Goal: Navigation & Orientation: Find specific page/section

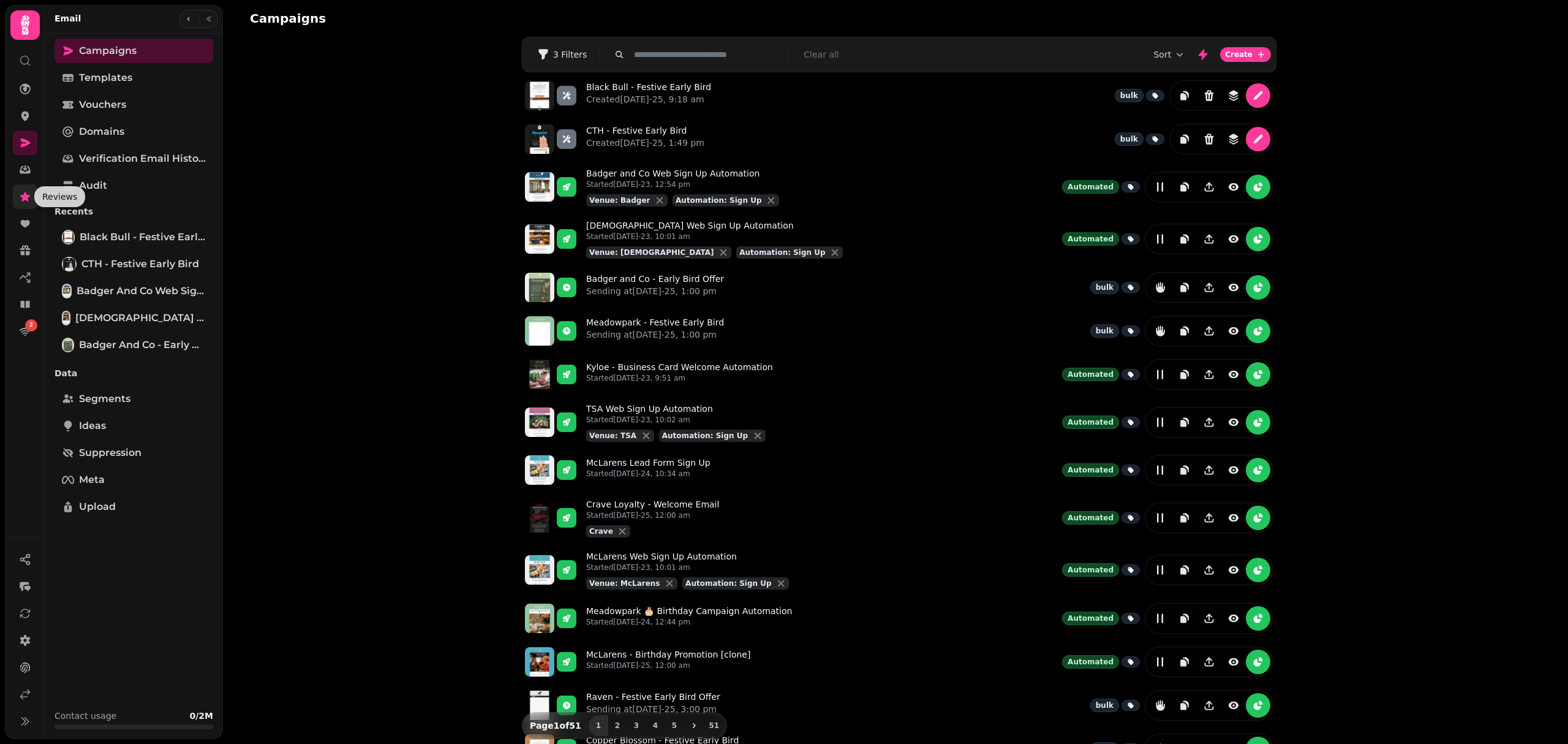
click at [29, 195] on icon at bounding box center [25, 196] width 10 height 9
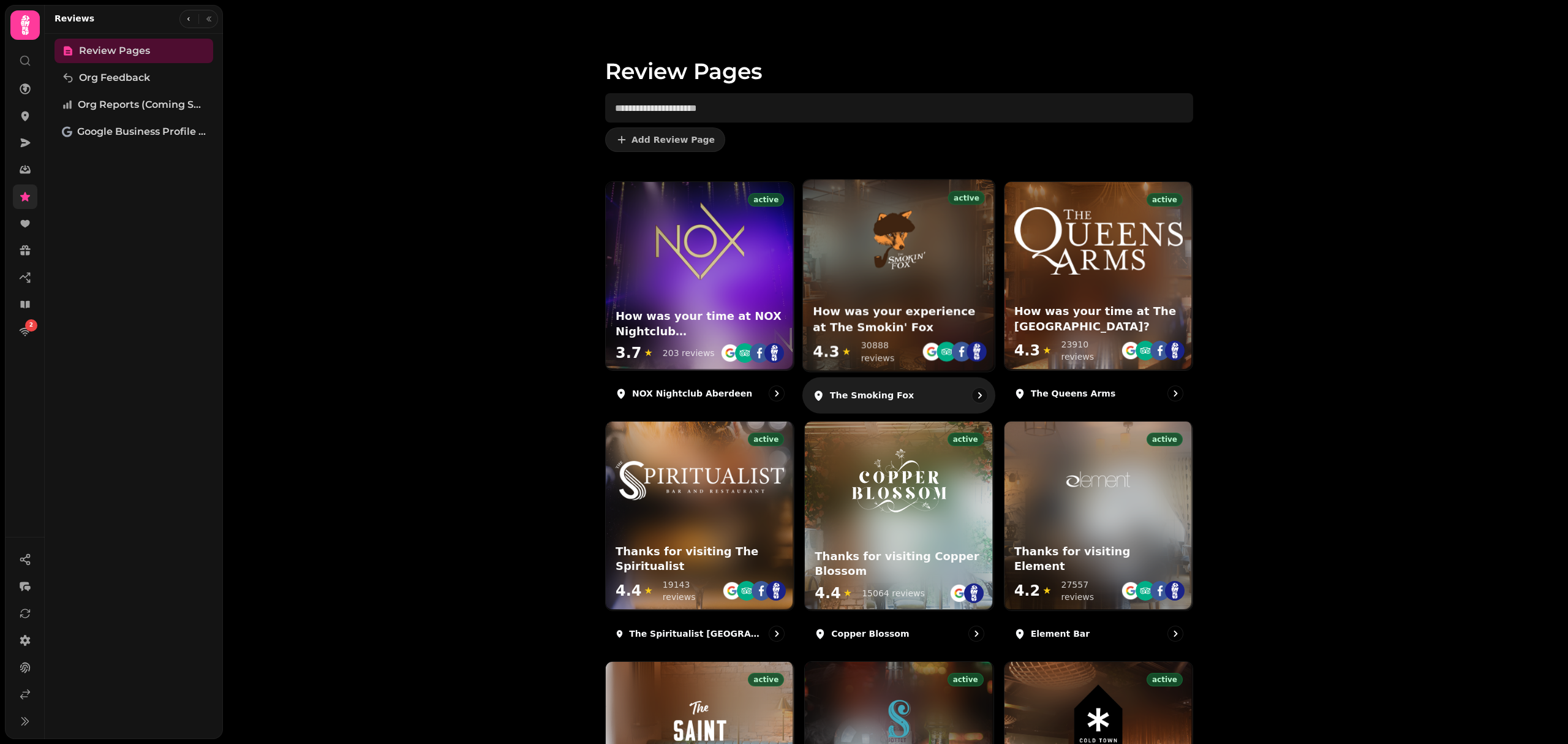
click at [943, 241] on div at bounding box center [899, 229] width 192 height 100
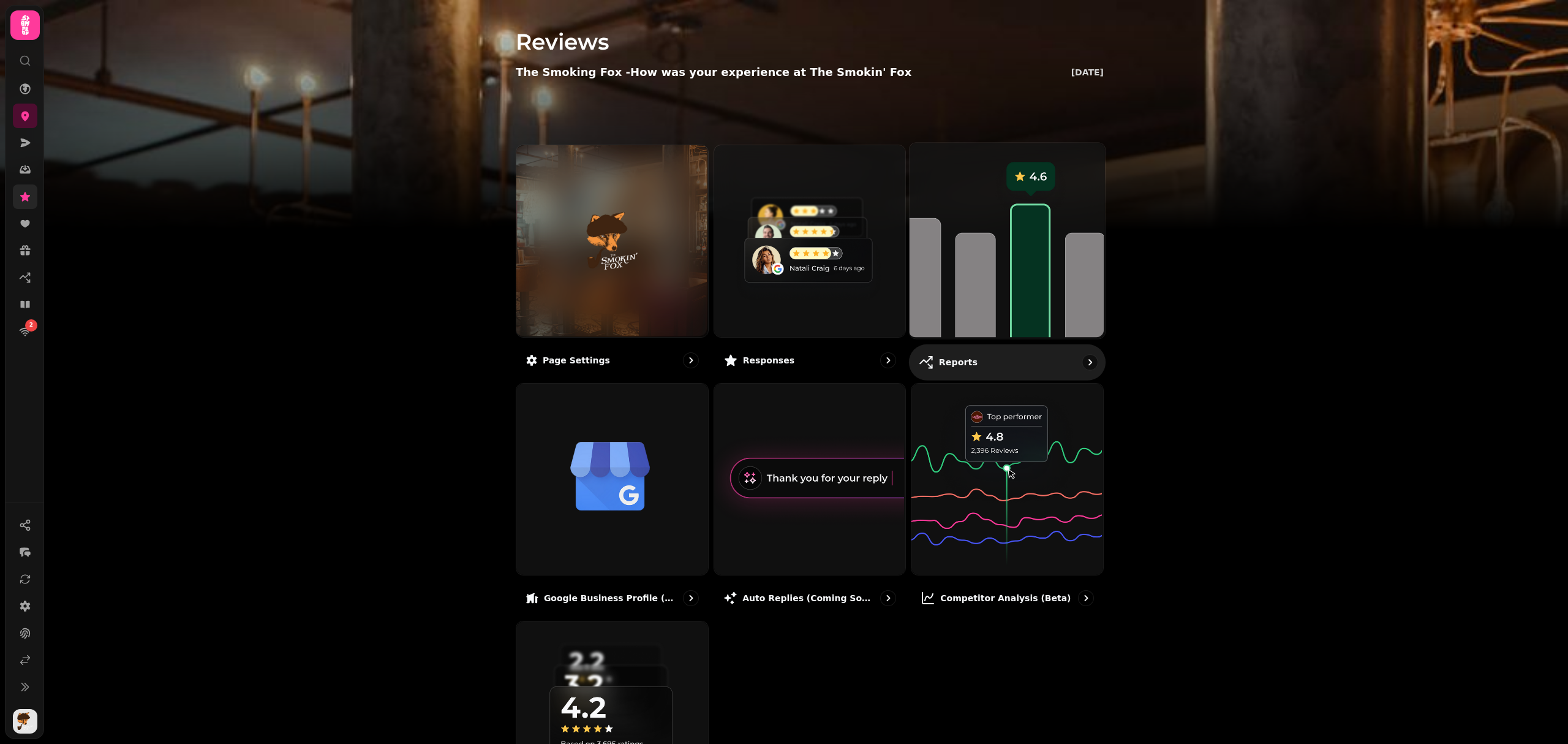
click at [1007, 359] on div "Reports" at bounding box center [1008, 362] width 196 height 36
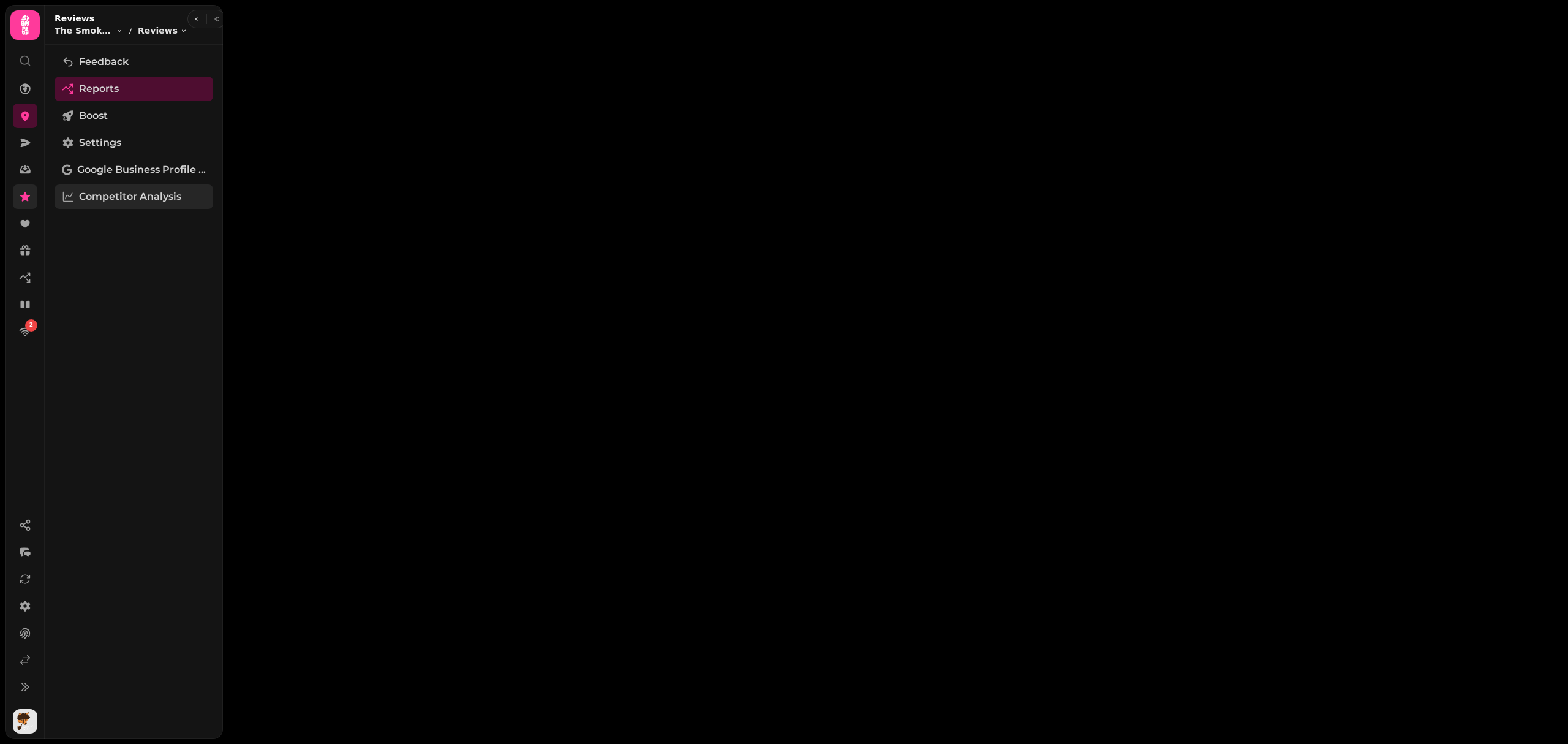
click at [109, 192] on span "Competitor Analysis" at bounding box center [130, 197] width 103 height 15
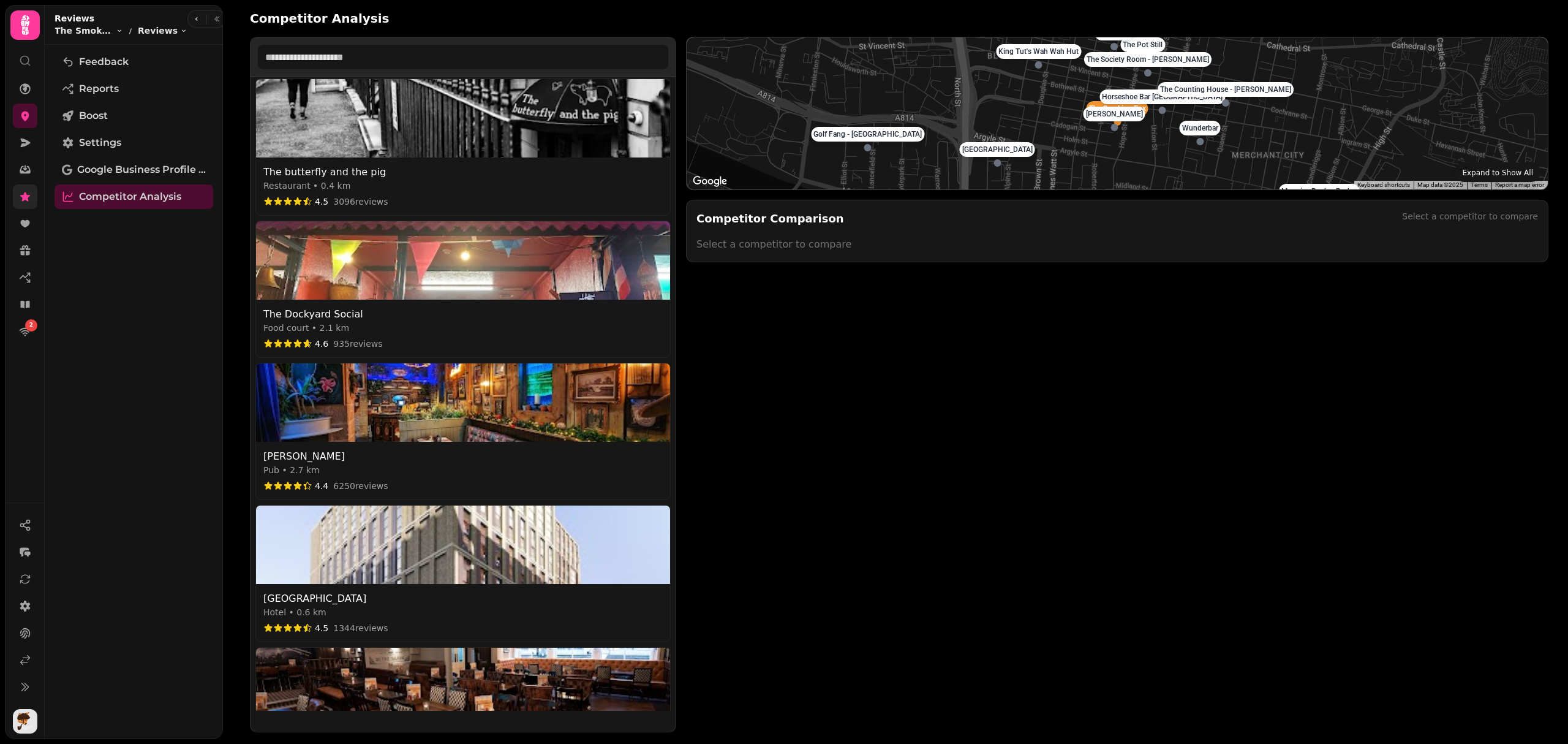
scroll to position [1062, 0]
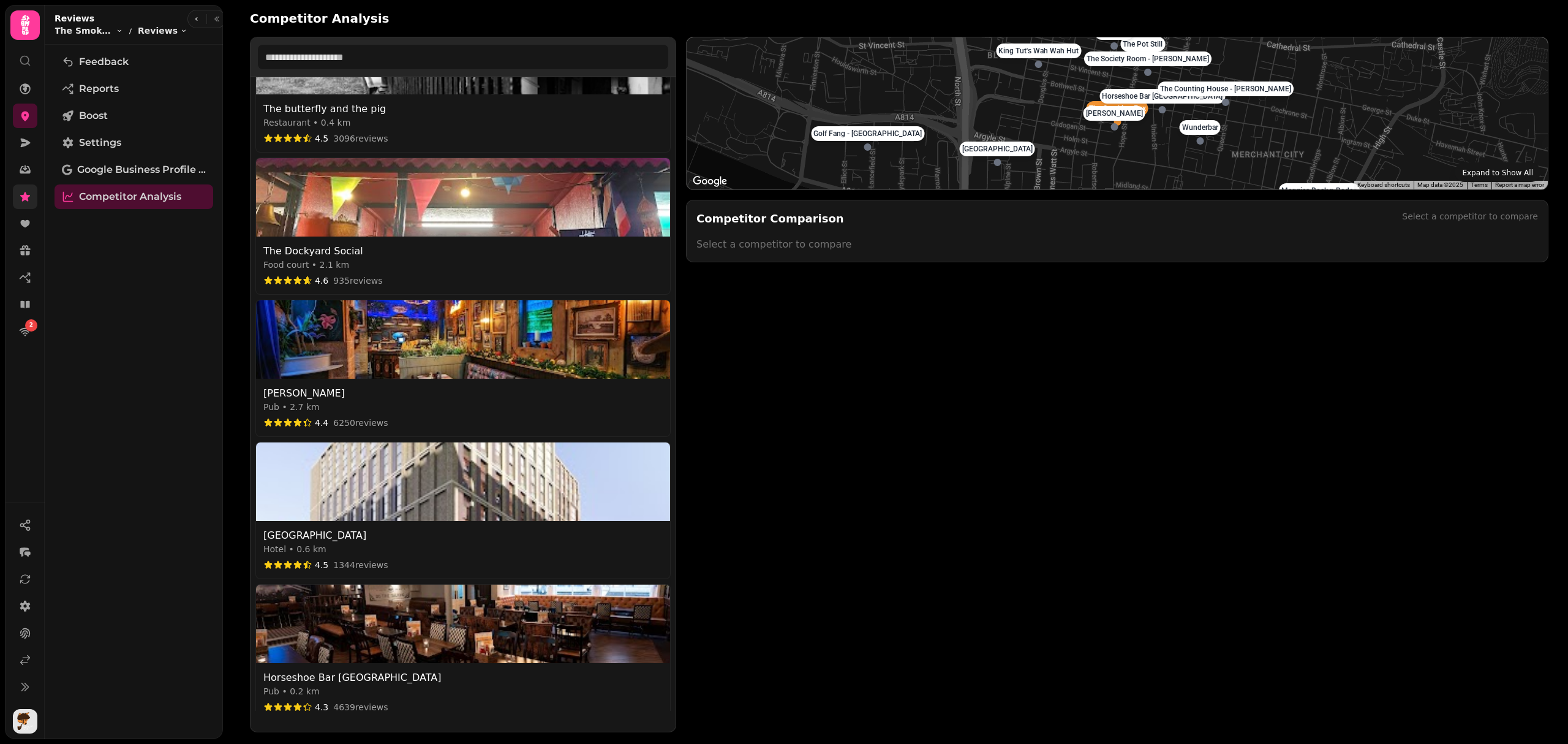
click at [1096, 112] on p "[PERSON_NAME]" at bounding box center [1115, 113] width 57 height 10
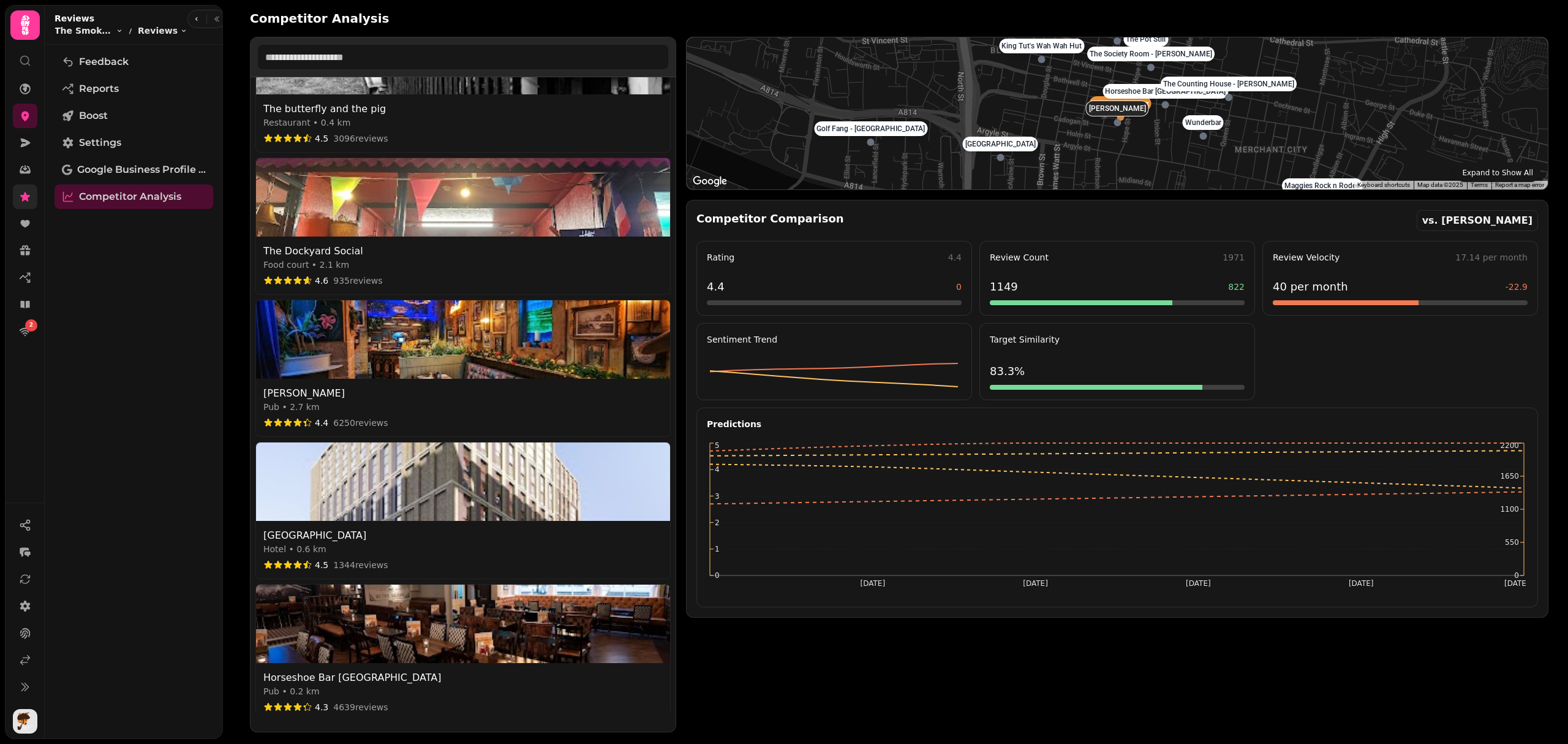
select select "********"
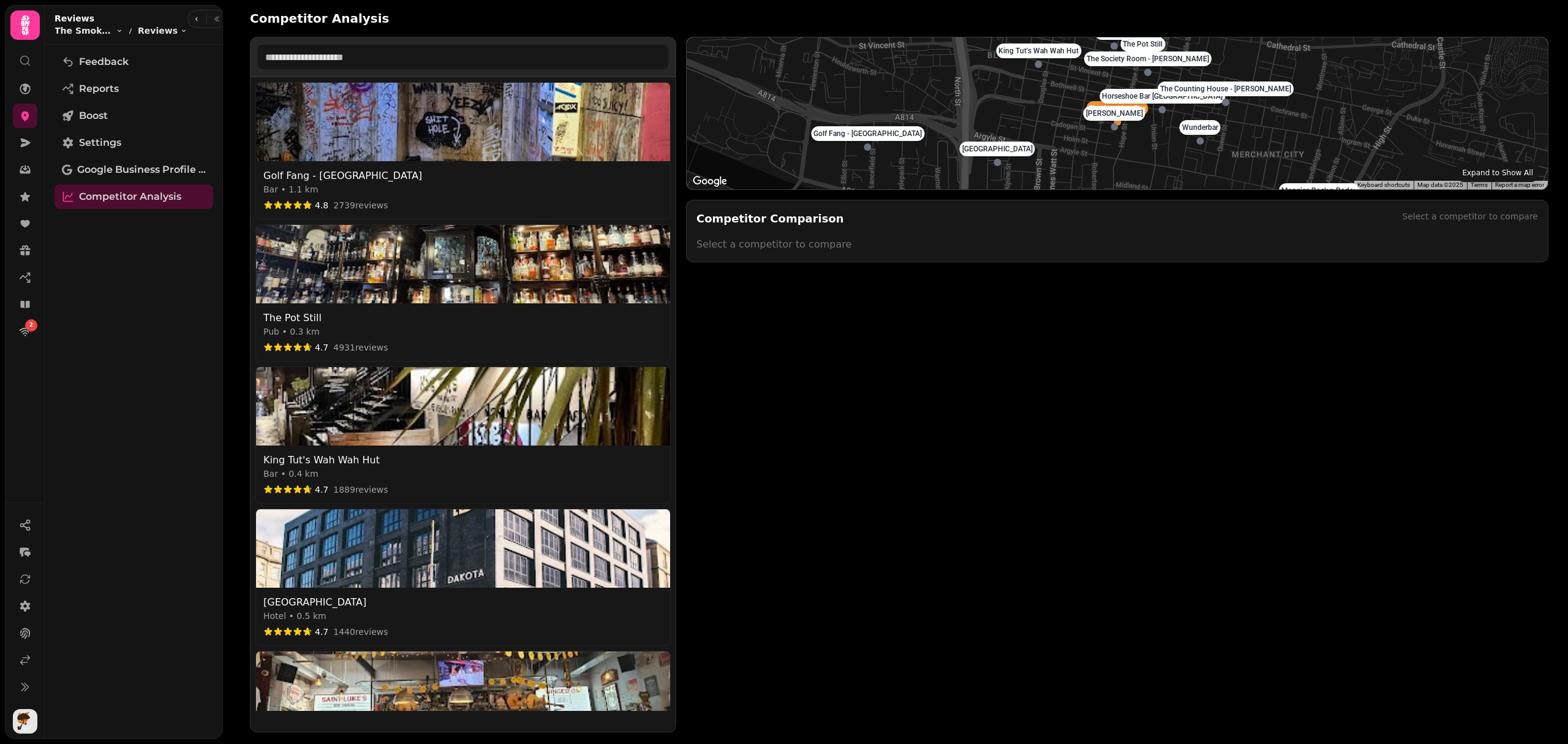
click at [1119, 113] on p "[PERSON_NAME]" at bounding box center [1115, 113] width 57 height 10
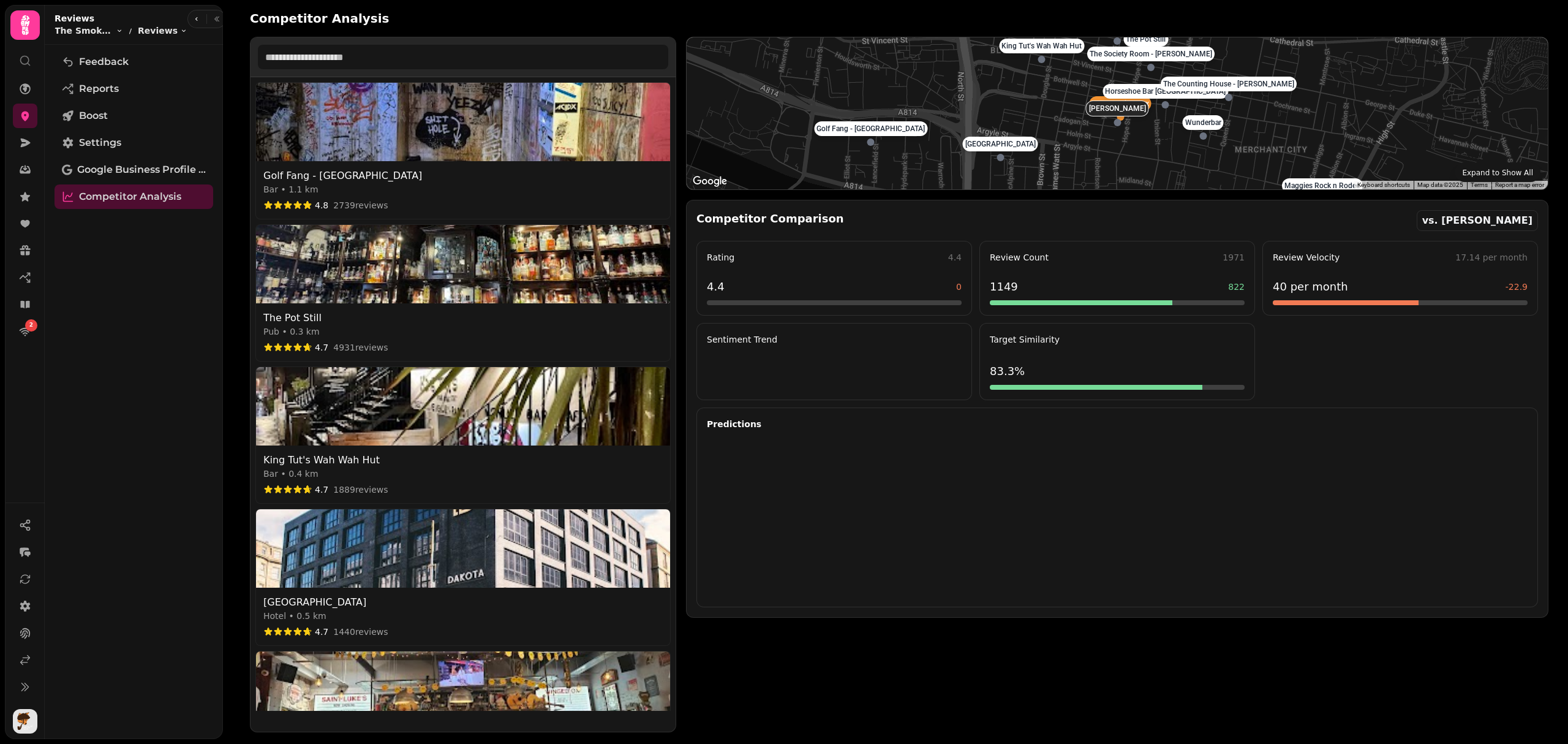
select select "********"
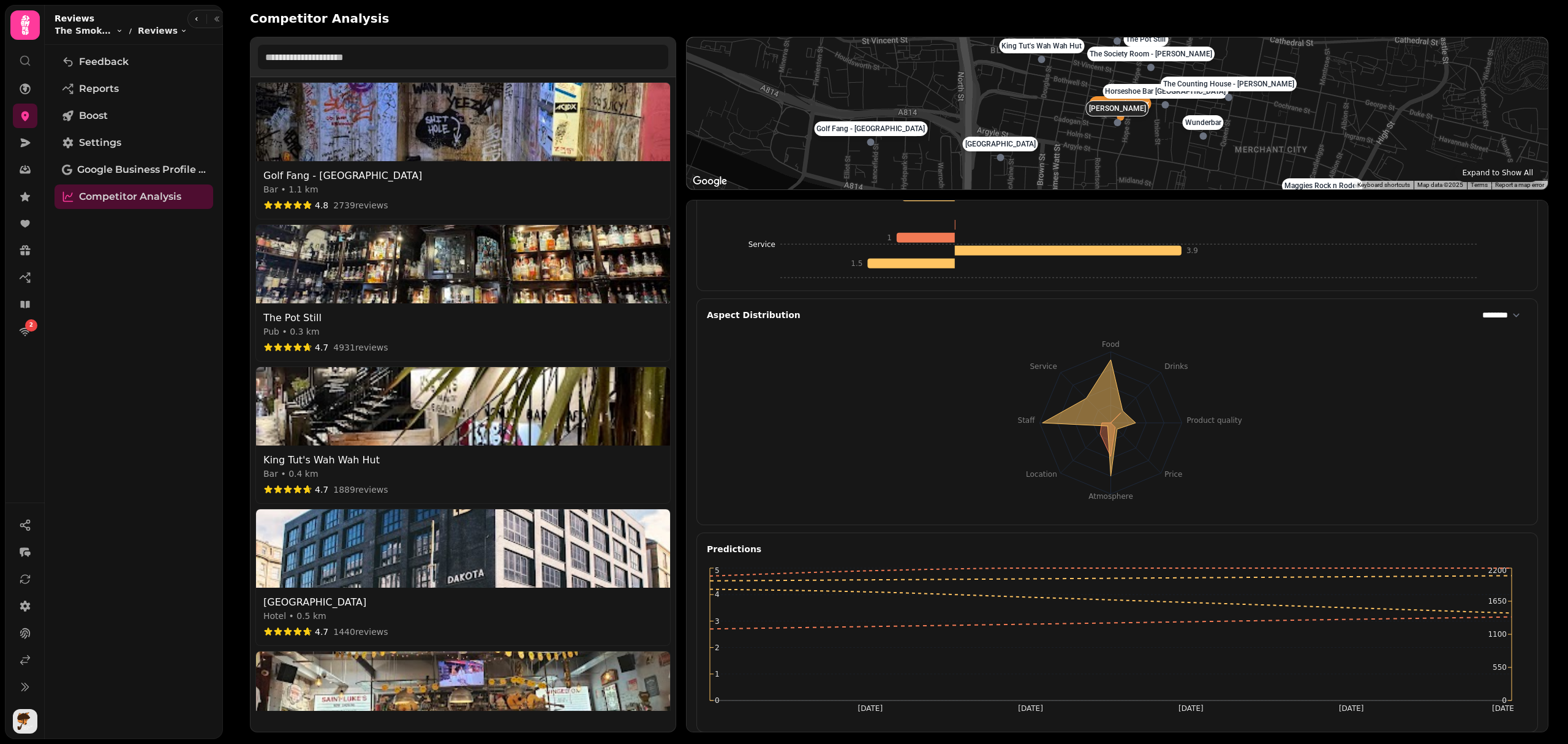
scroll to position [1244, 0]
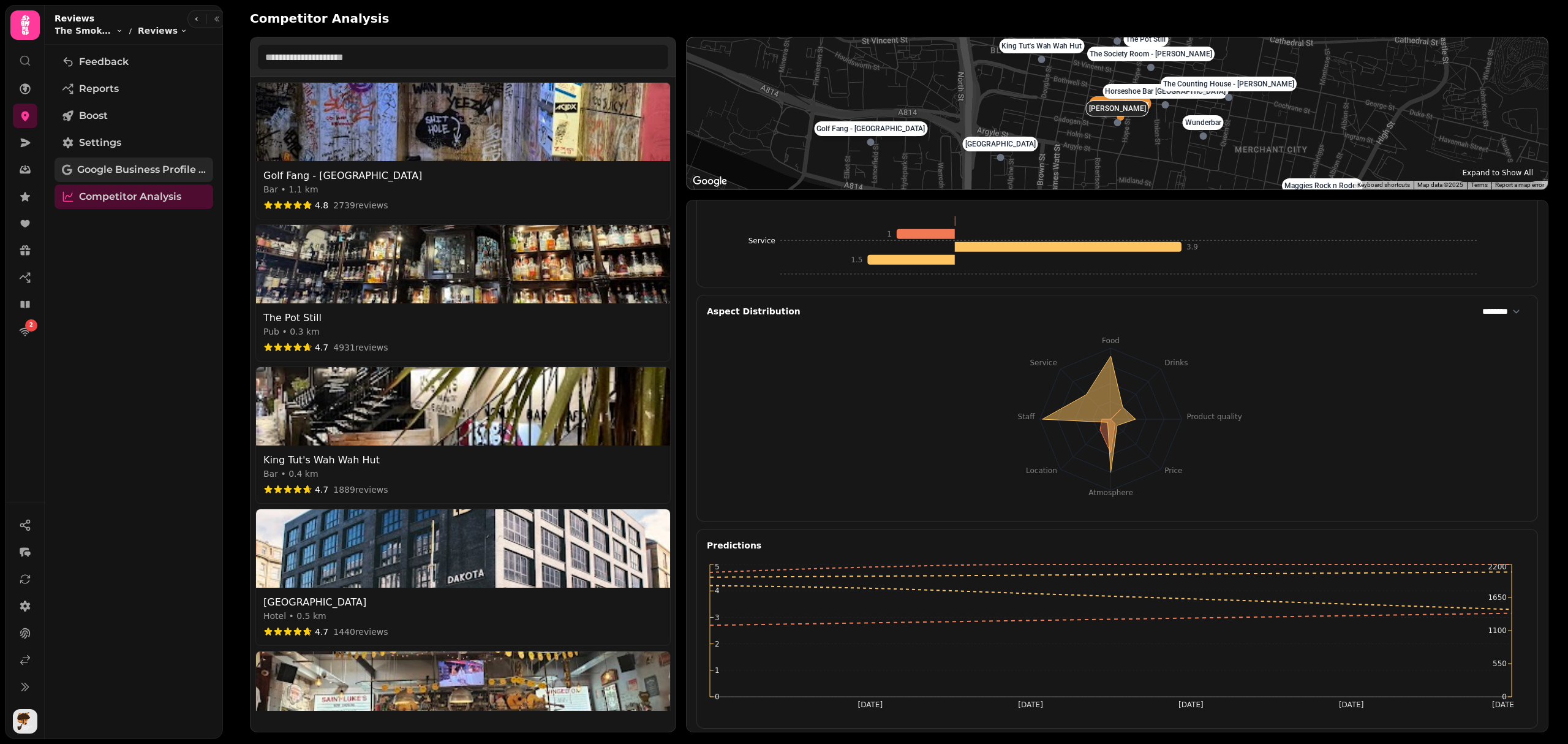
click at [99, 164] on span "Google Business Profile (Beta)" at bounding box center [142, 170] width 129 height 15
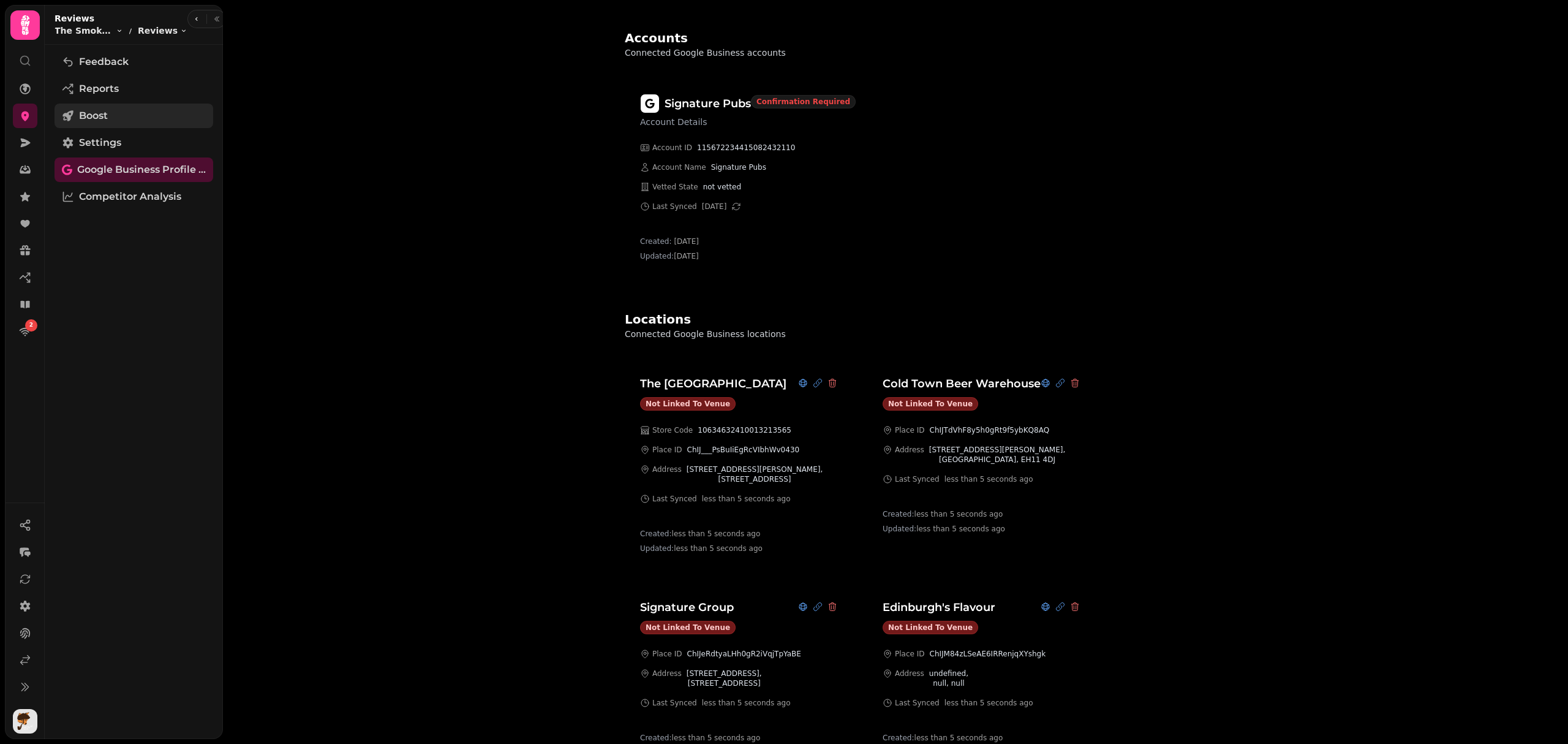
click at [67, 127] on link "Boost" at bounding box center [134, 115] width 159 height 25
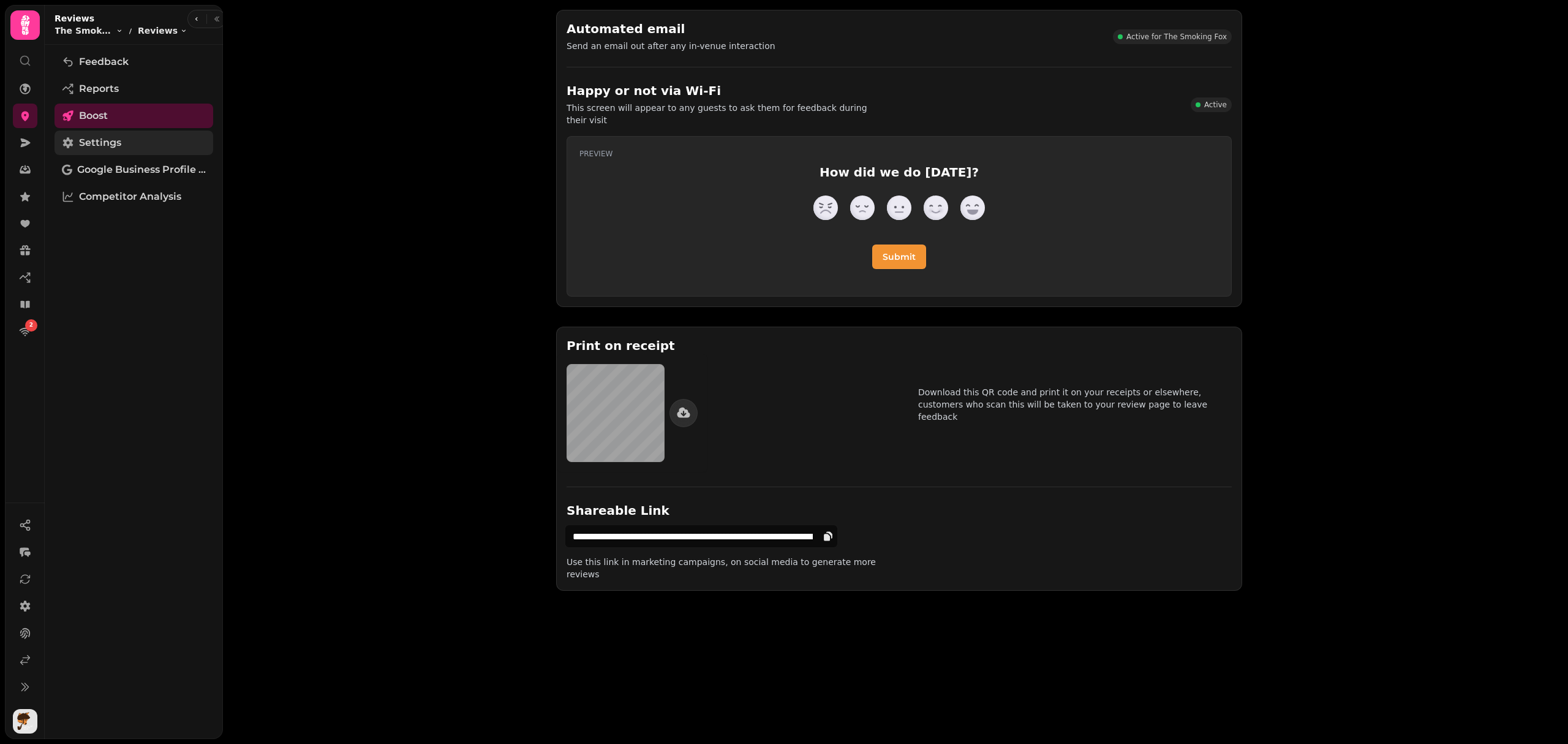
click at [113, 142] on span "Settings" at bounding box center [100, 143] width 42 height 15
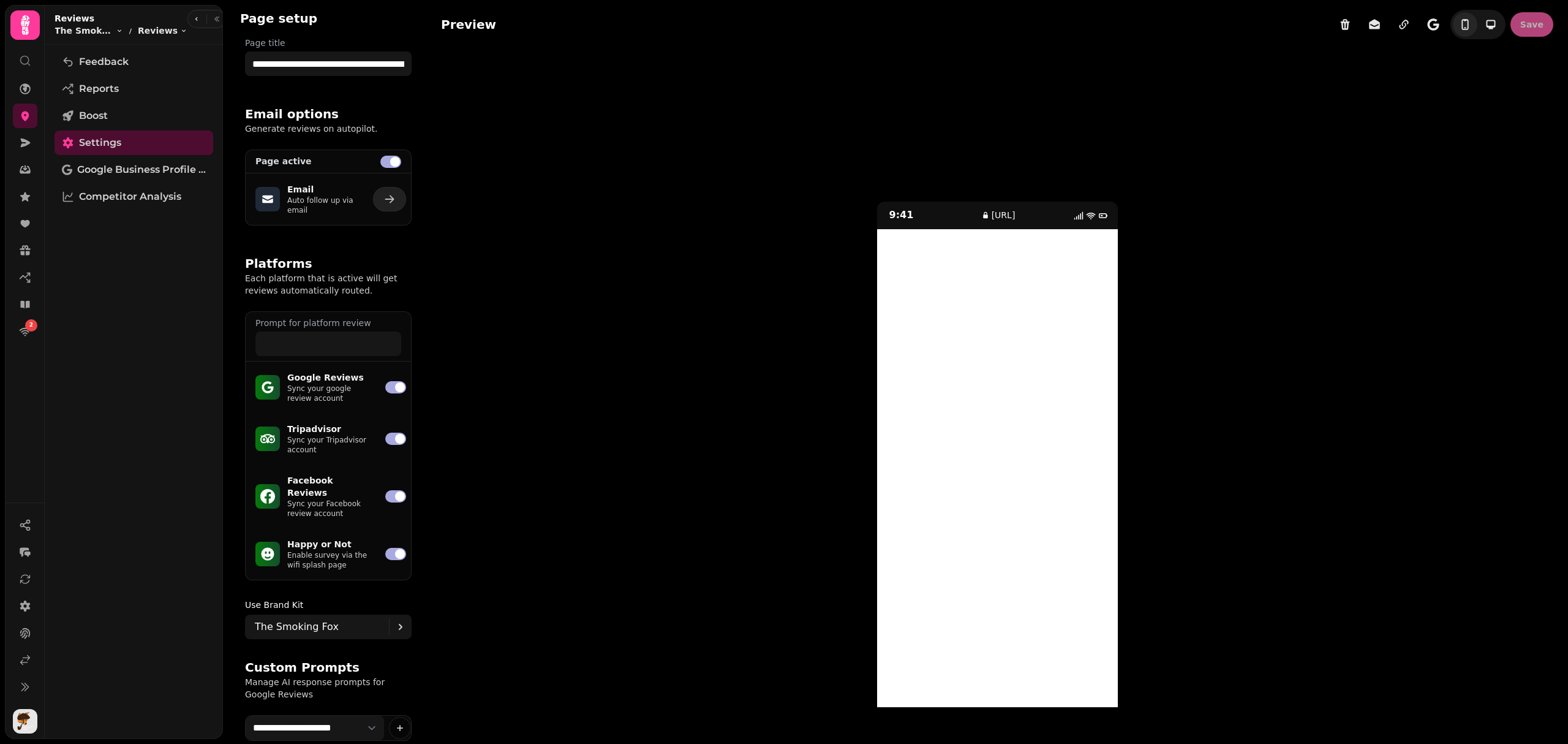
scroll to position [82, 0]
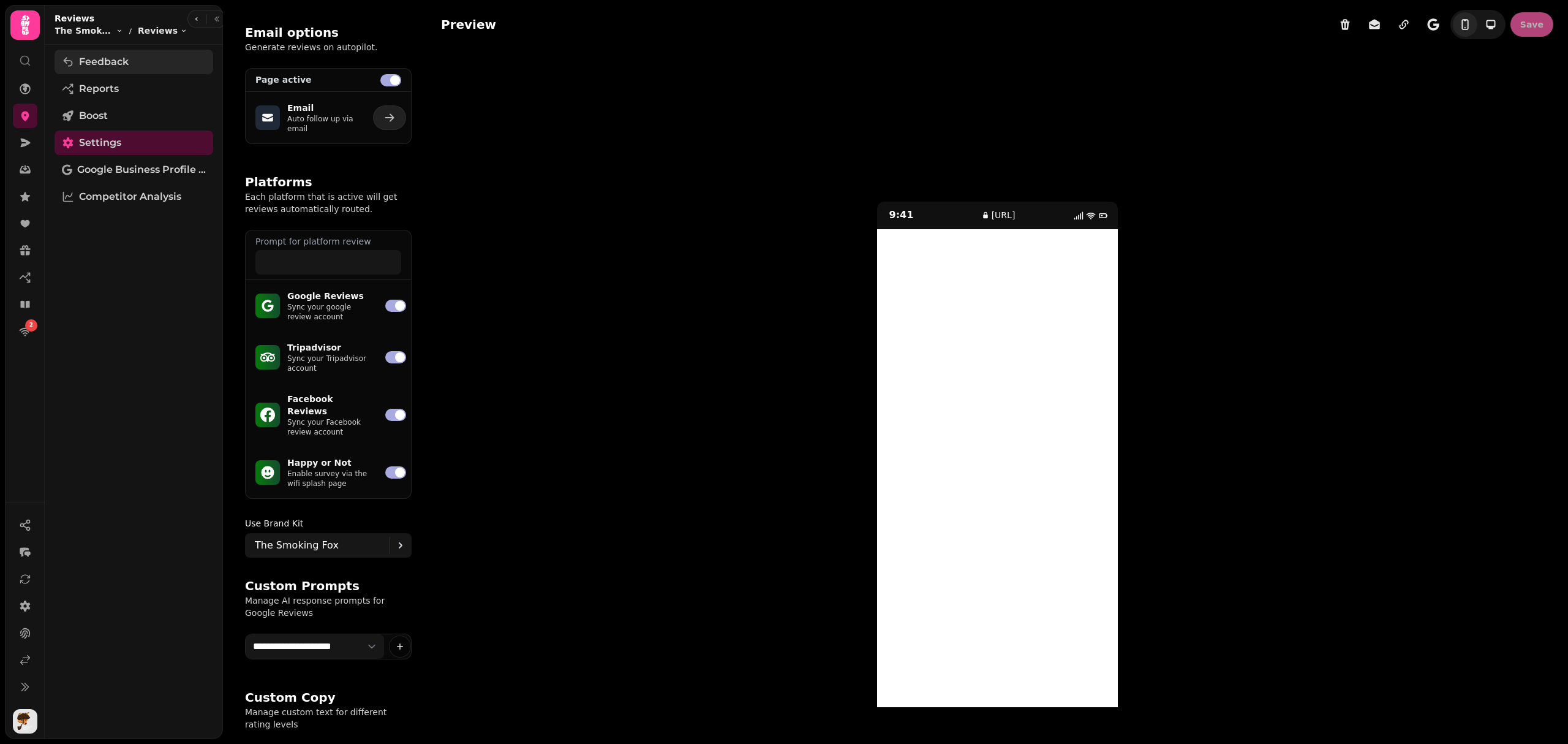
click at [82, 58] on span "Feedback" at bounding box center [103, 62] width 49 height 15
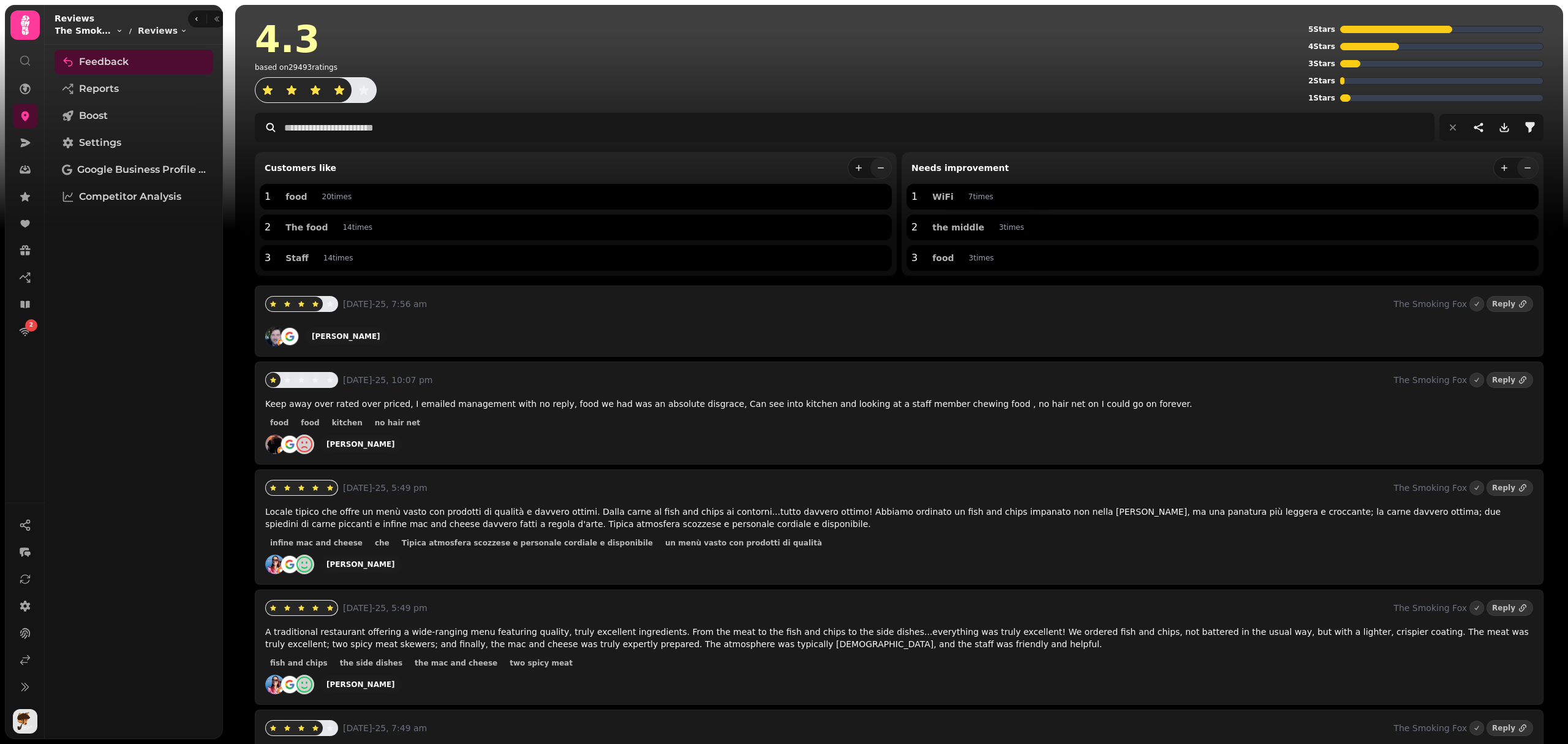
click at [109, 29] on html "2 4.3 based on 29493 ratings 5 Stars 4 Stars 3 Stars 2 Stars 1 Stars Customers …" at bounding box center [784, 372] width 1568 height 744
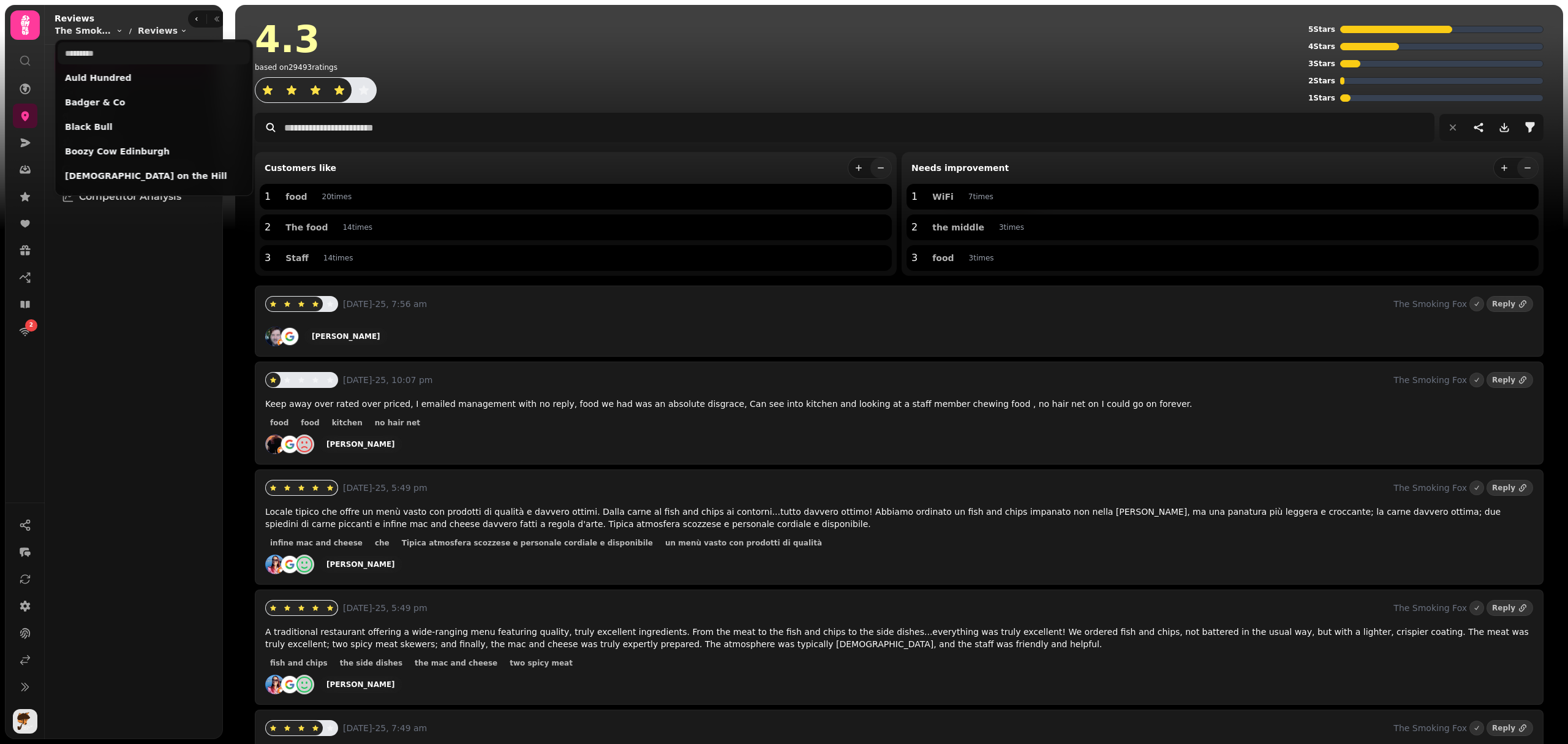
click at [29, 113] on html "2 4.3 based on 29493 ratings 5 Stars 4 Stars 3 Stars 2 Stars 1 Stars Customers …" at bounding box center [784, 372] width 1568 height 744
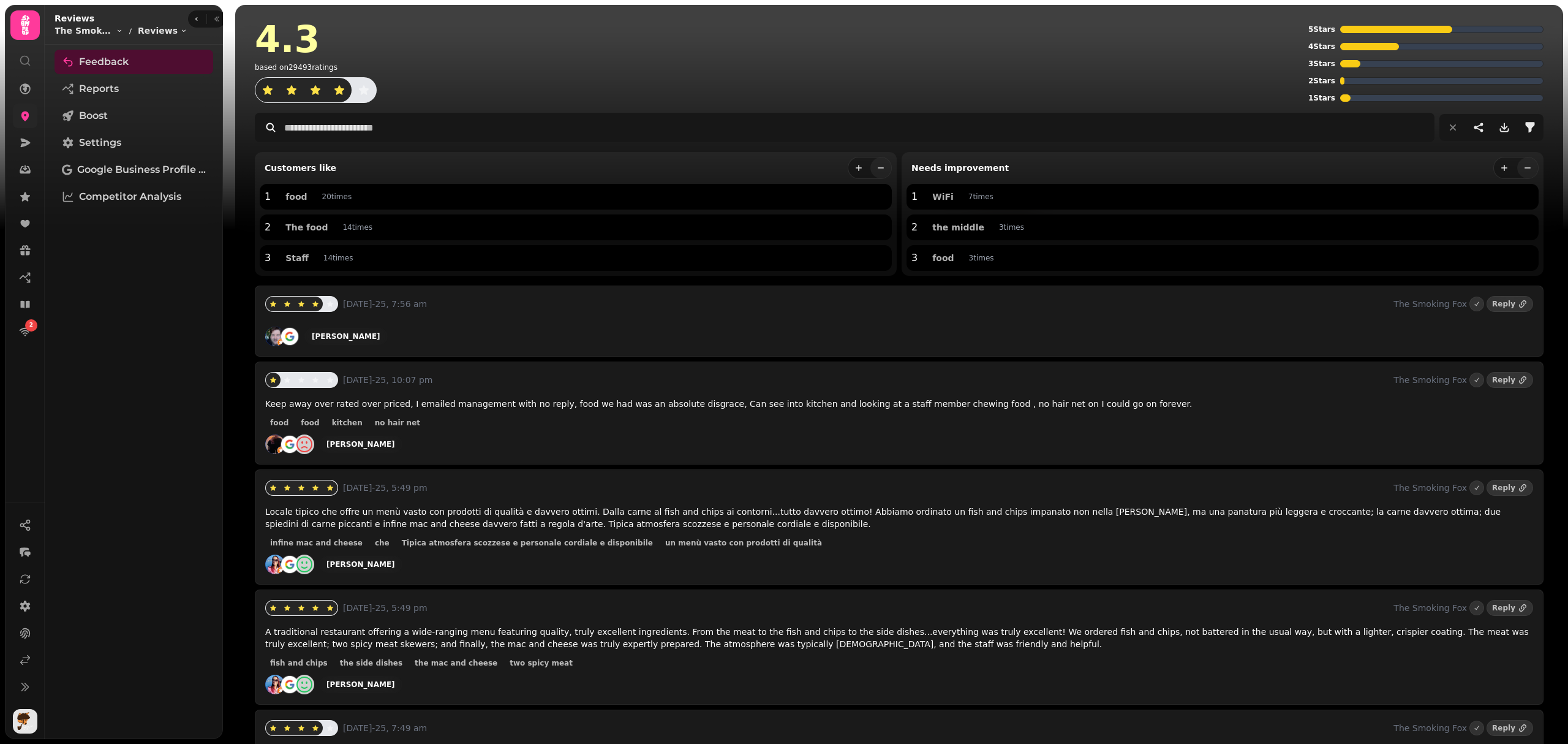
click at [28, 116] on icon at bounding box center [25, 116] width 8 height 10
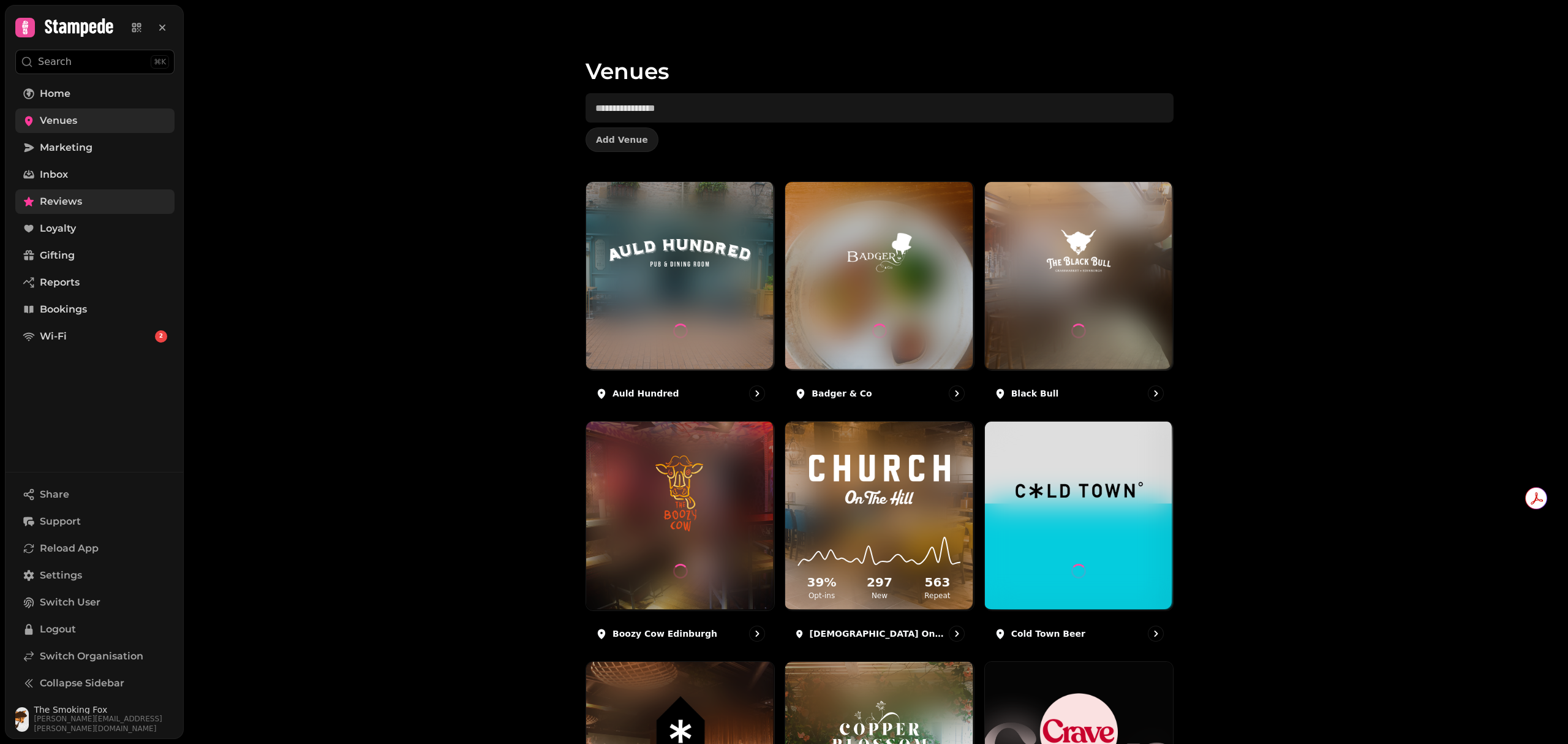
click at [52, 203] on span "Reviews" at bounding box center [61, 202] width 42 height 15
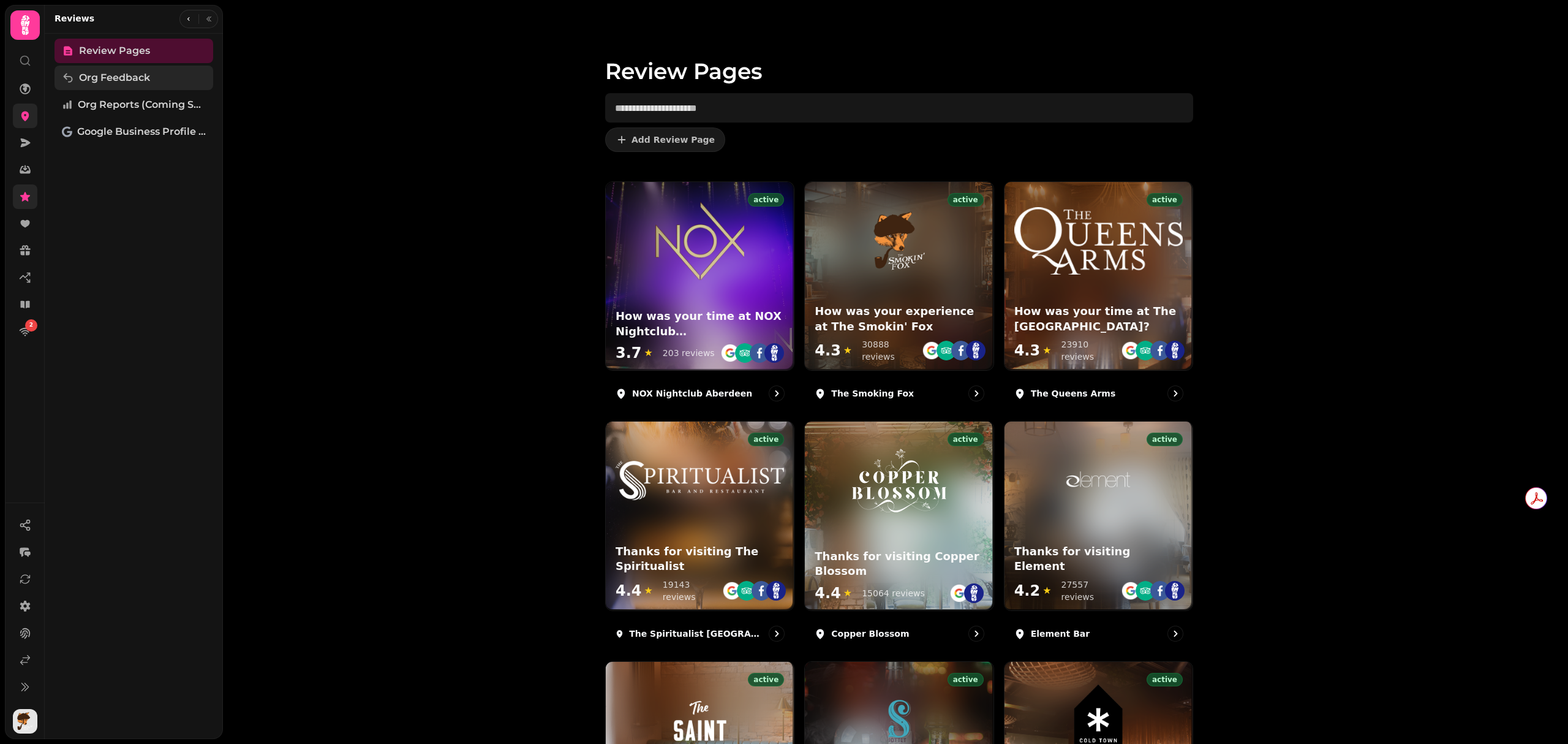
click at [126, 83] on span "Org Feedback" at bounding box center [114, 78] width 71 height 15
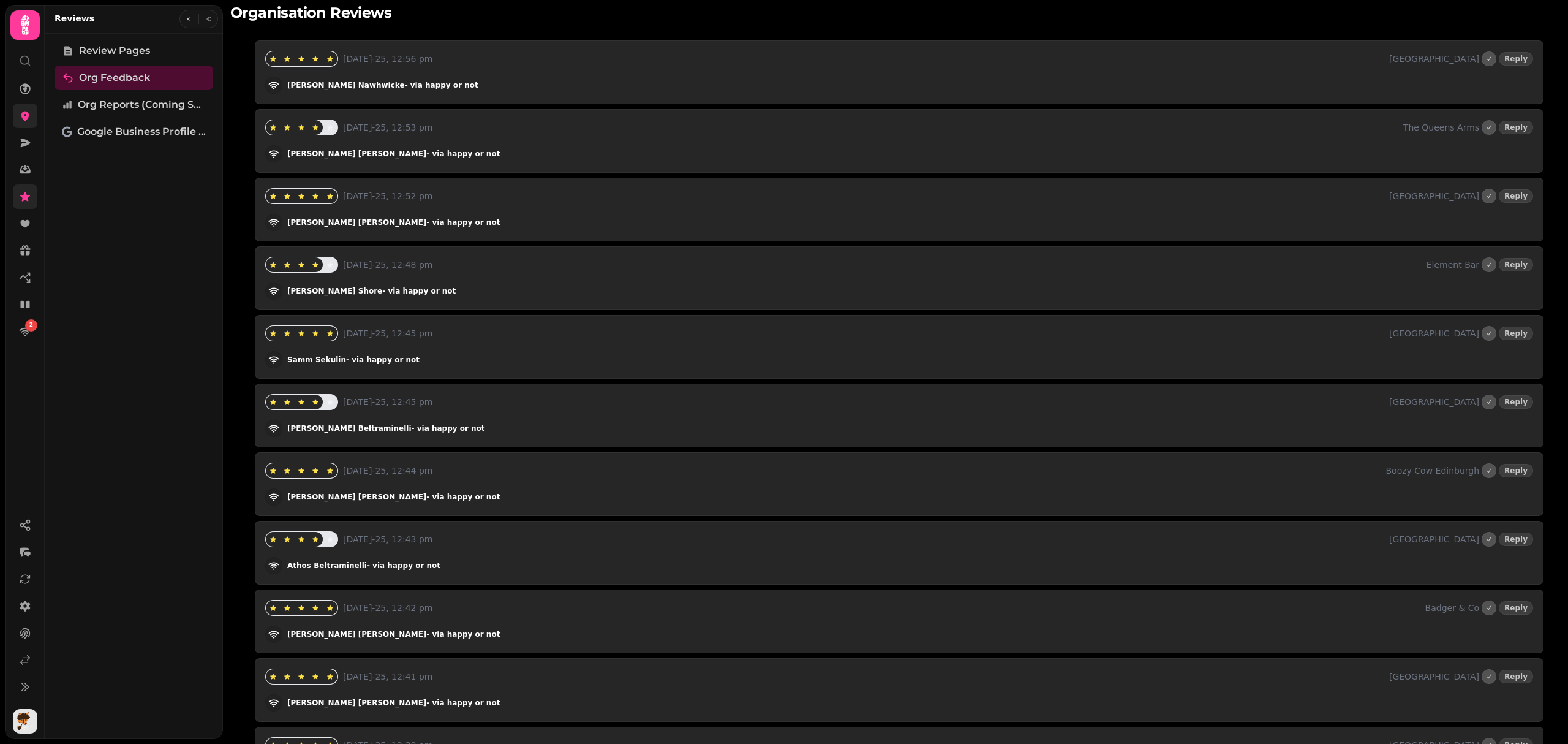
scroll to position [82, 0]
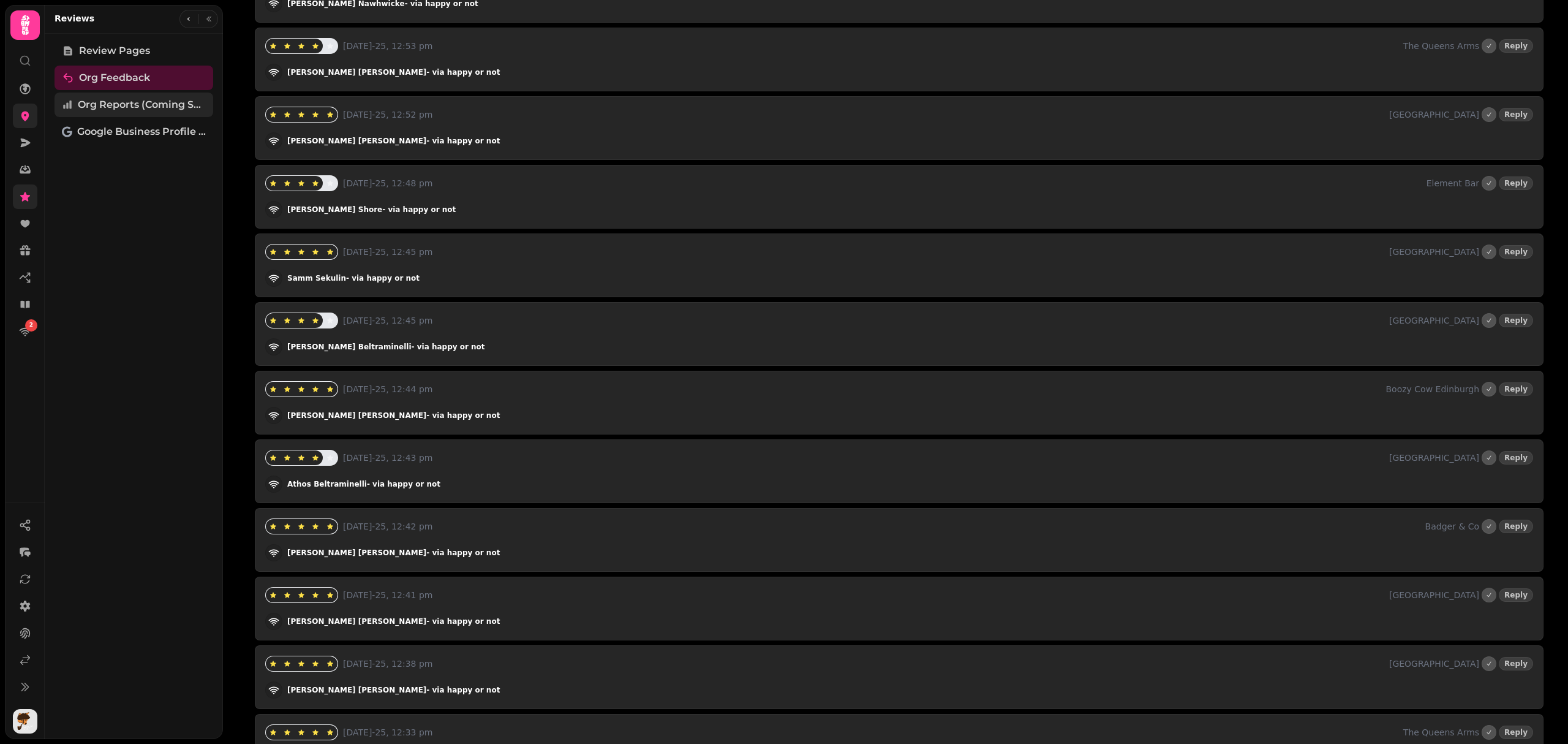
click at [130, 108] on span "Org Reports (coming soon)" at bounding box center [142, 105] width 128 height 15
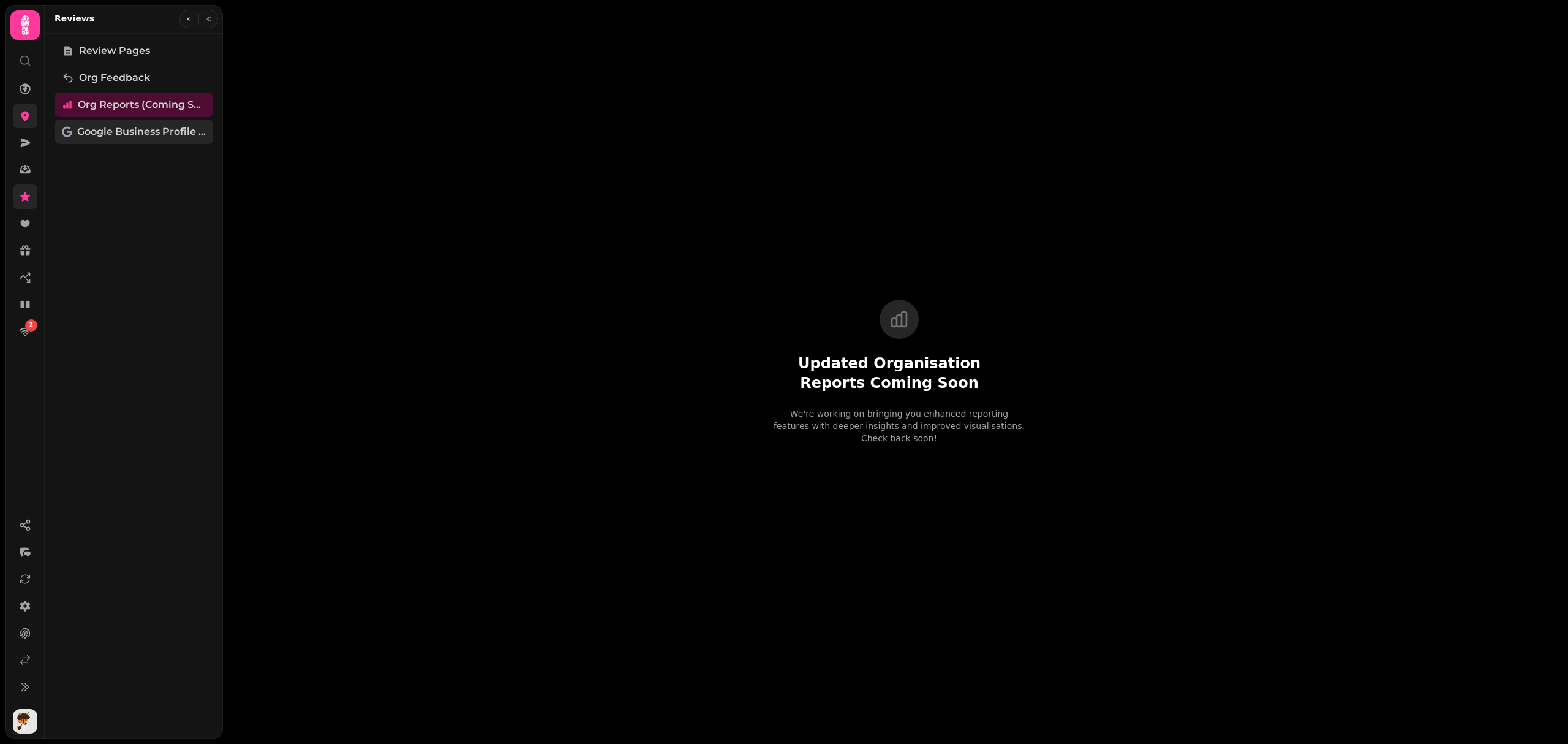
click at [130, 133] on span "Google Business Profile (Beta)" at bounding box center [142, 132] width 129 height 15
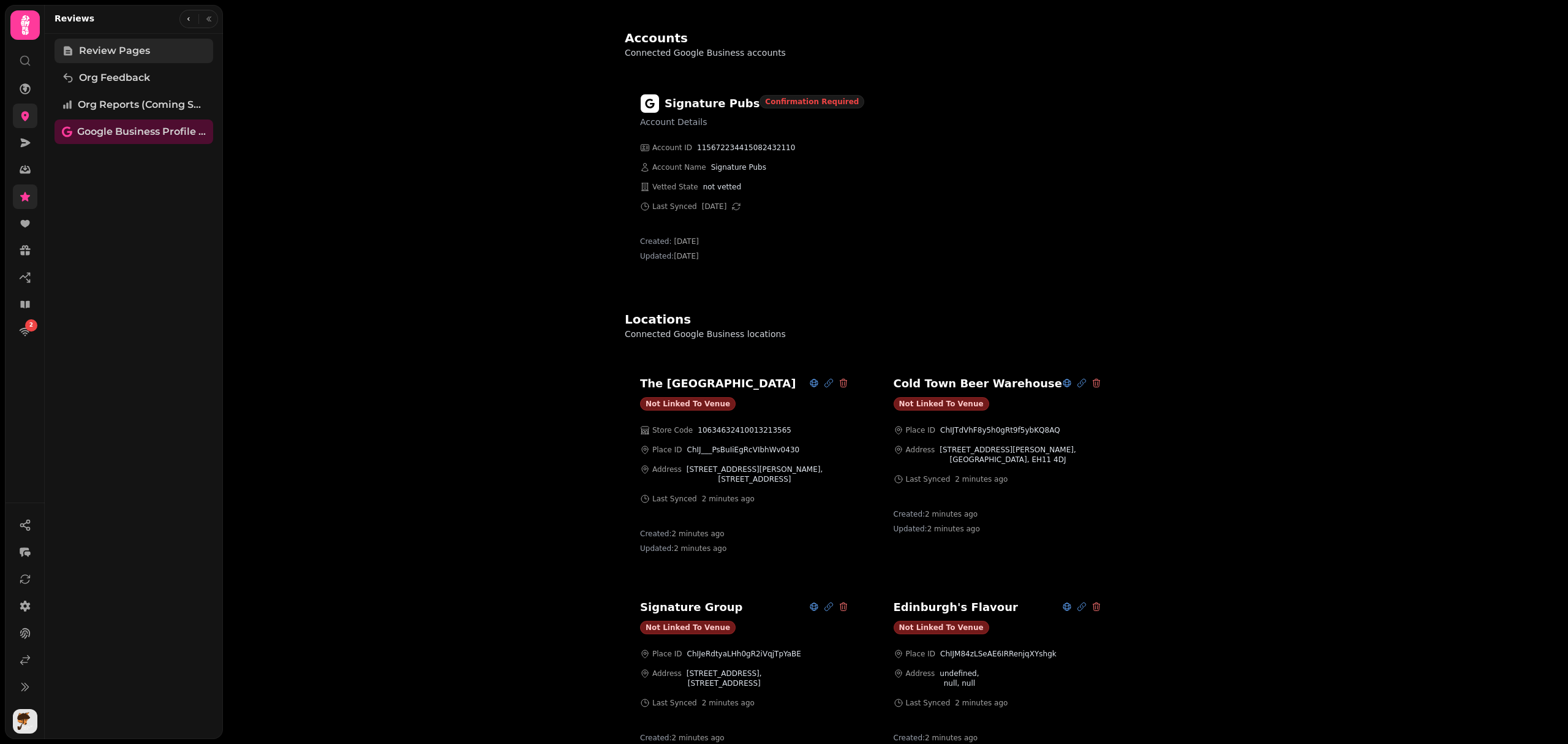
click at [123, 55] on span "Review Pages" at bounding box center [114, 51] width 71 height 15
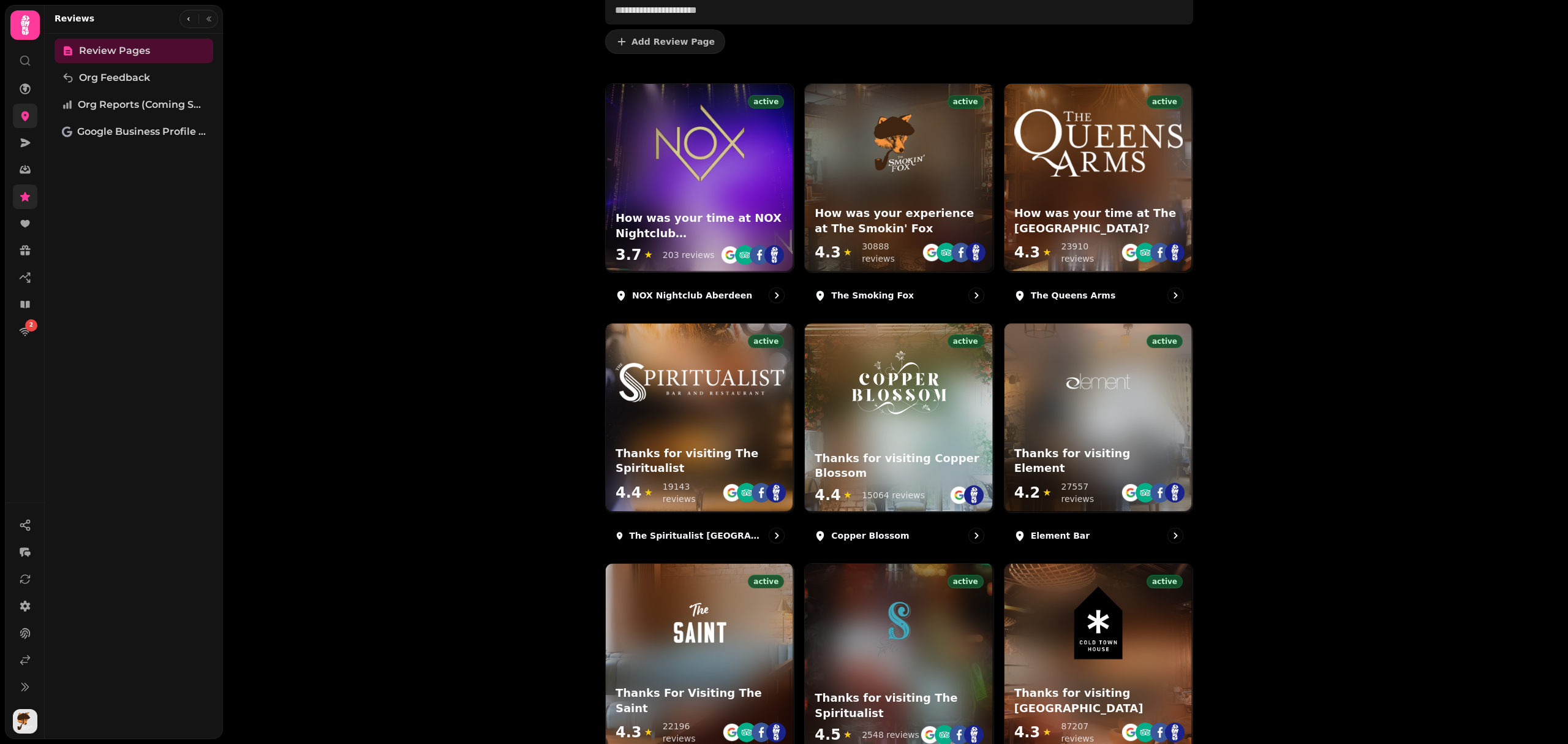
scroll to position [327, 0]
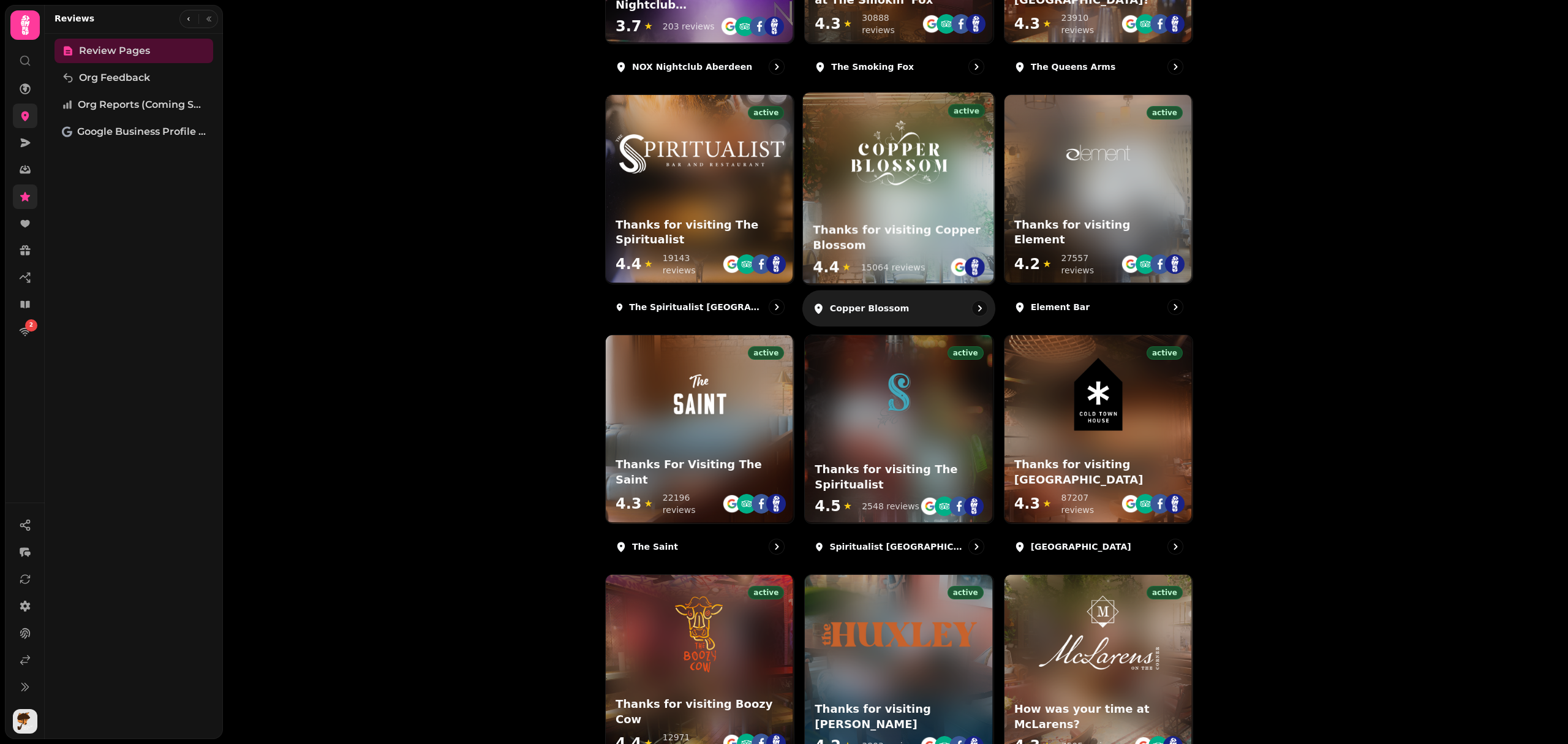
click at [936, 196] on div "active Thanks for visiting Copper Blossom 4.4 ★ 15064 reviews" at bounding box center [899, 189] width 192 height 192
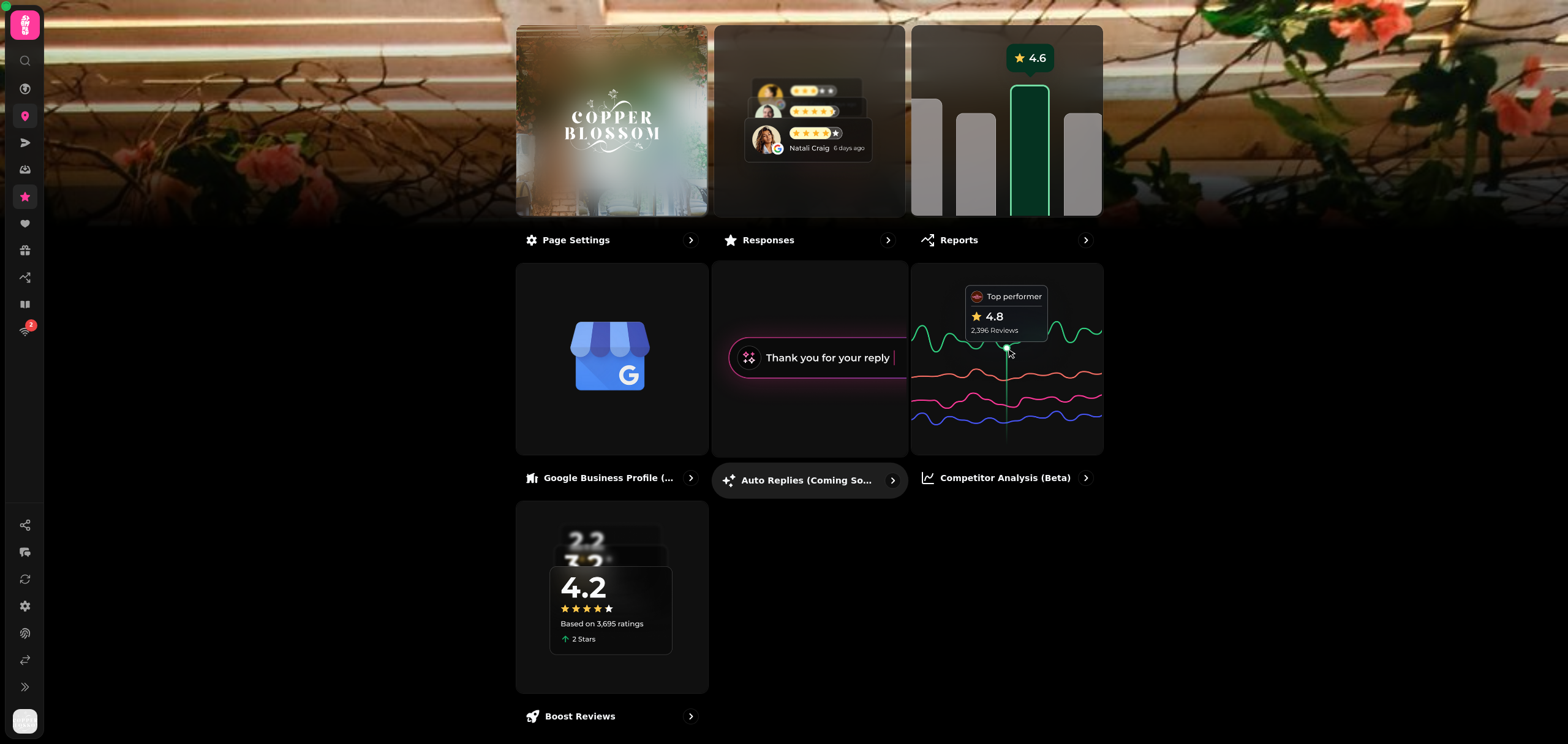
scroll to position [39, 0]
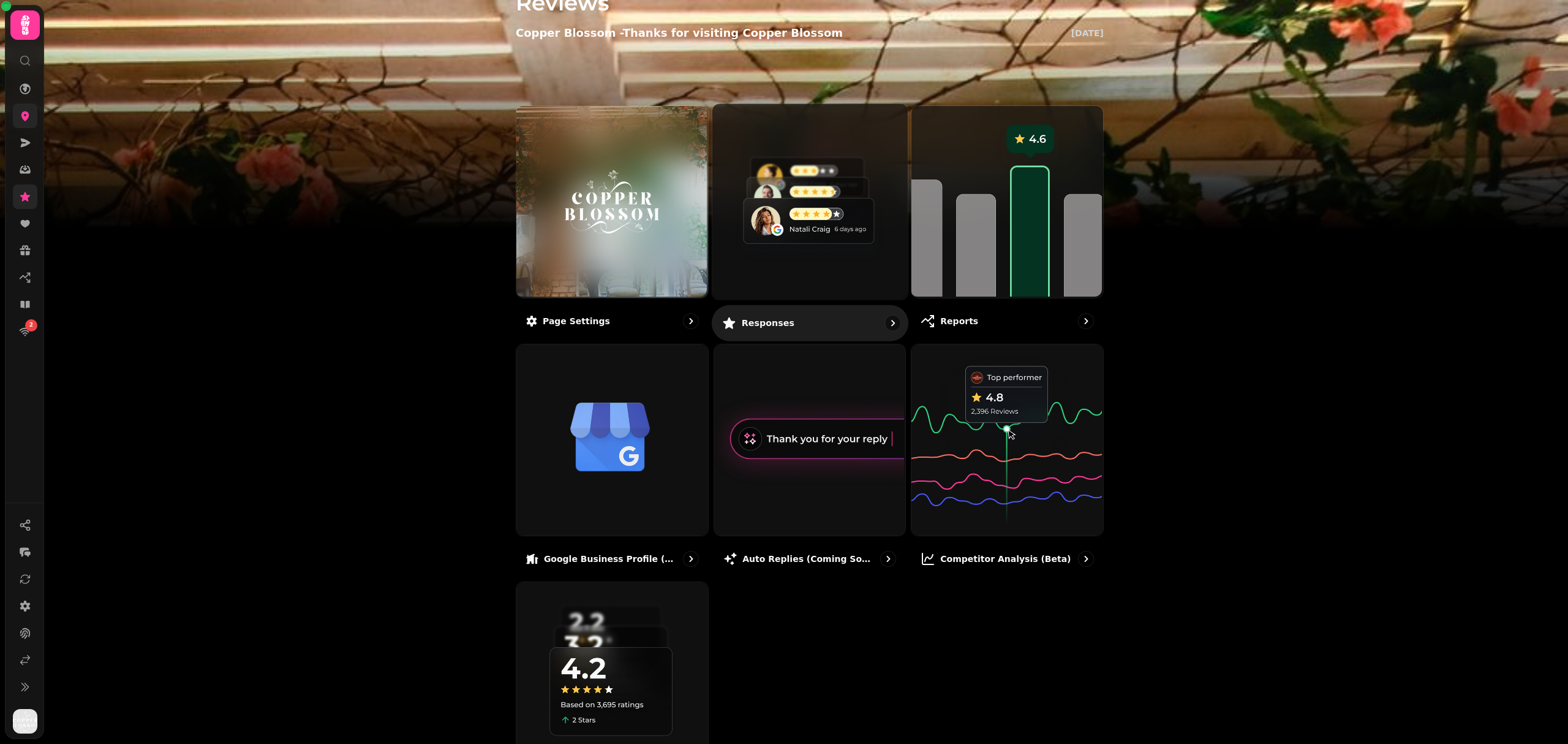
click at [753, 285] on img at bounding box center [808, 200] width 196 height 196
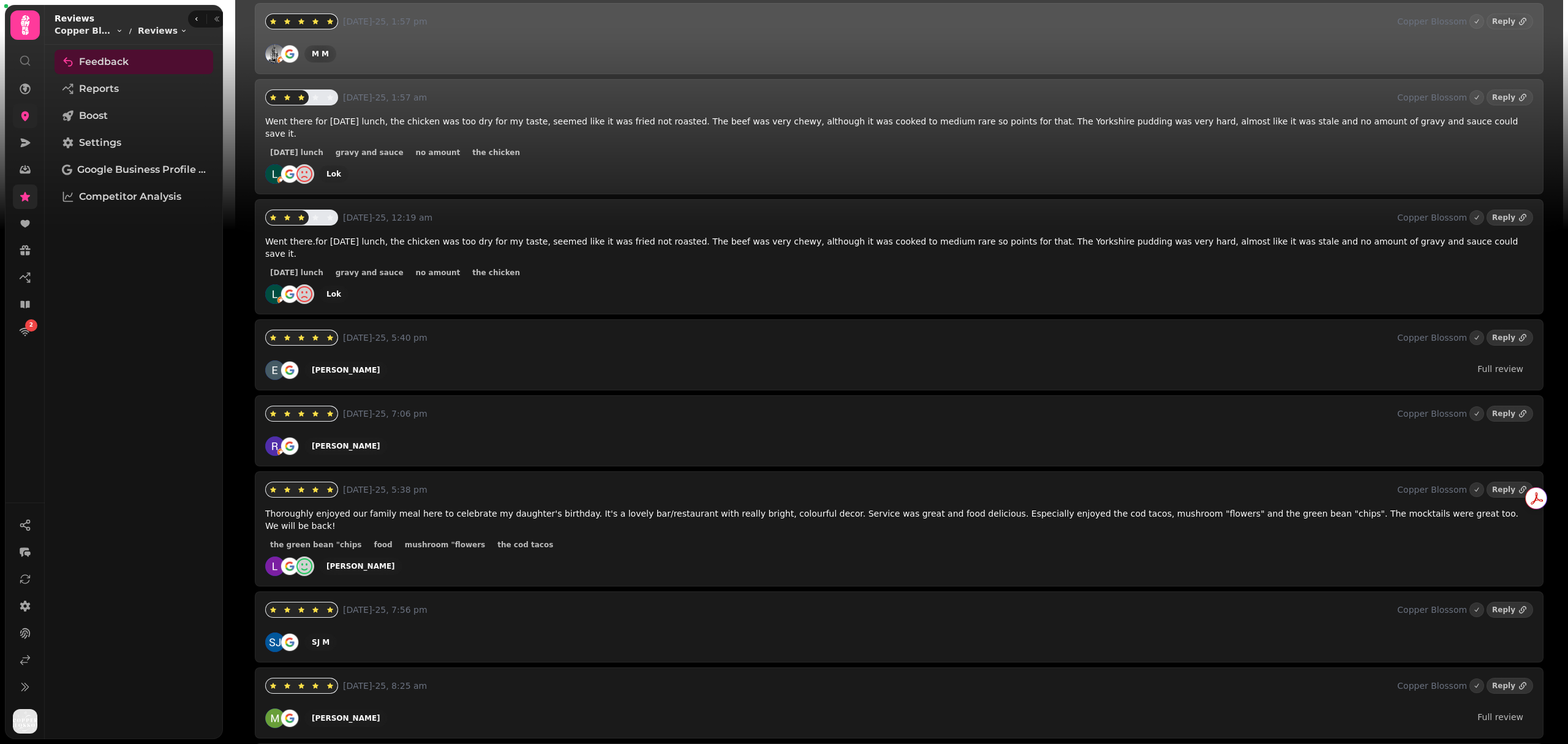
scroll to position [1143, 0]
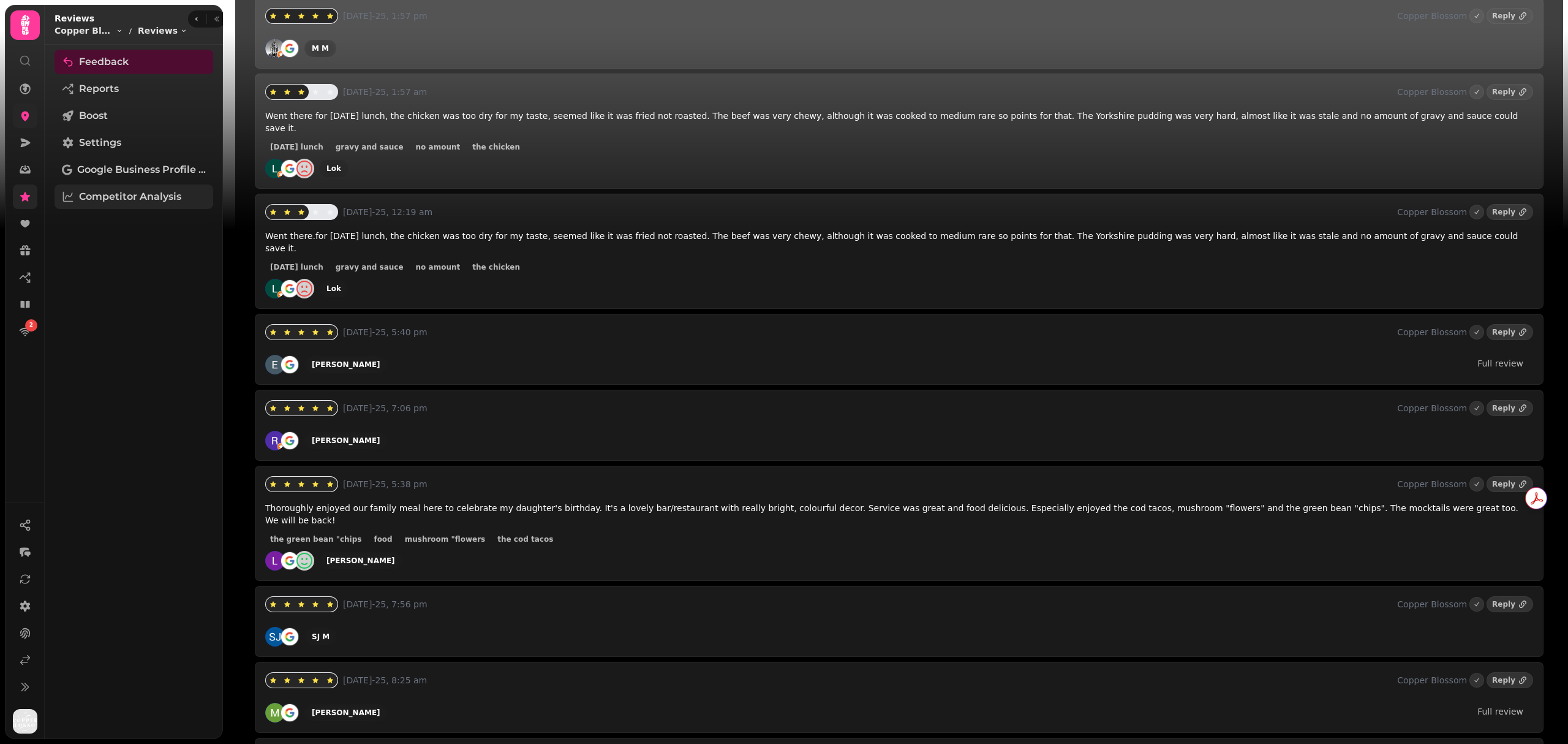
click at [121, 199] on span "Competitor Analysis" at bounding box center [130, 197] width 103 height 15
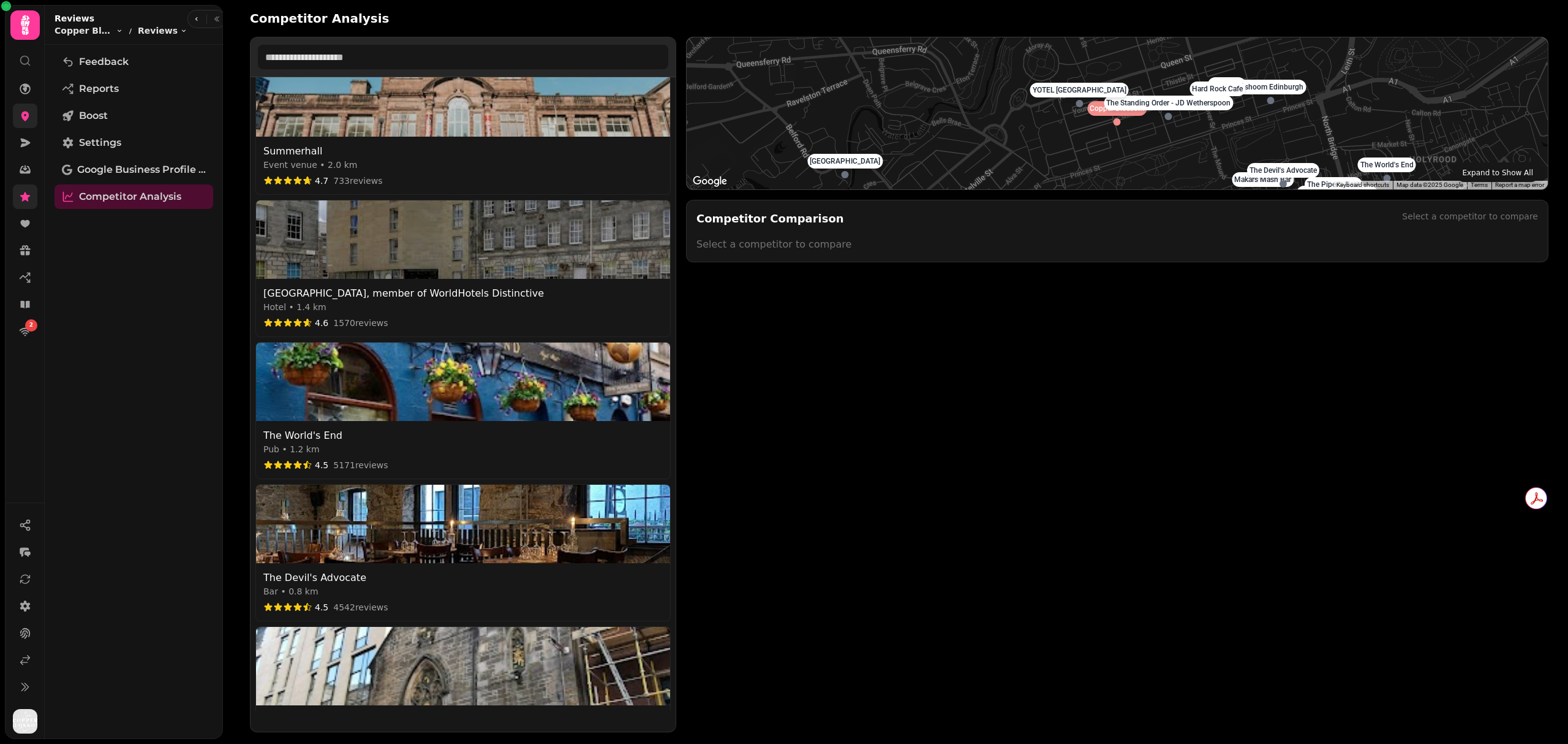
scroll to position [1143, 0]
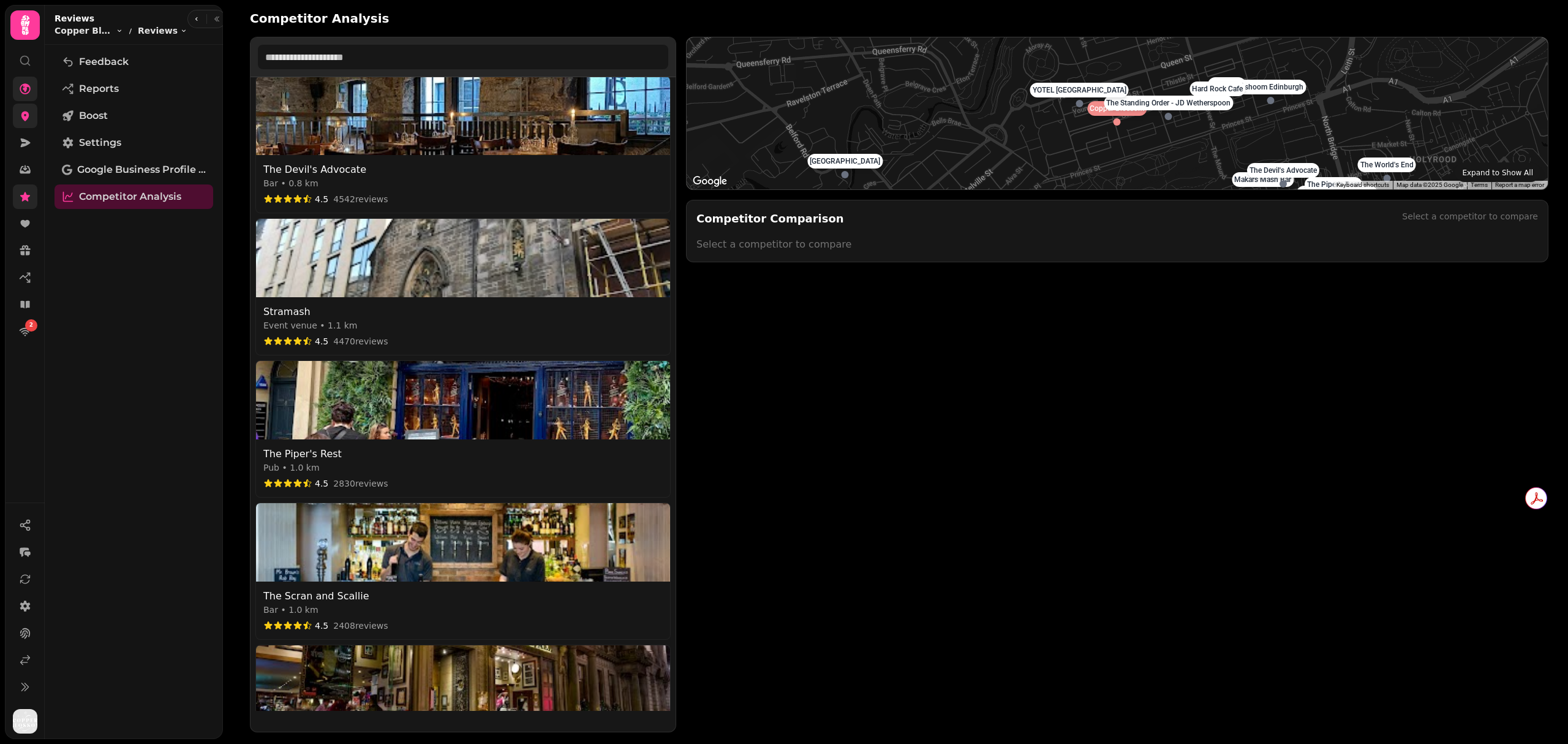
click at [25, 89] on icon at bounding box center [25, 88] width 11 height 11
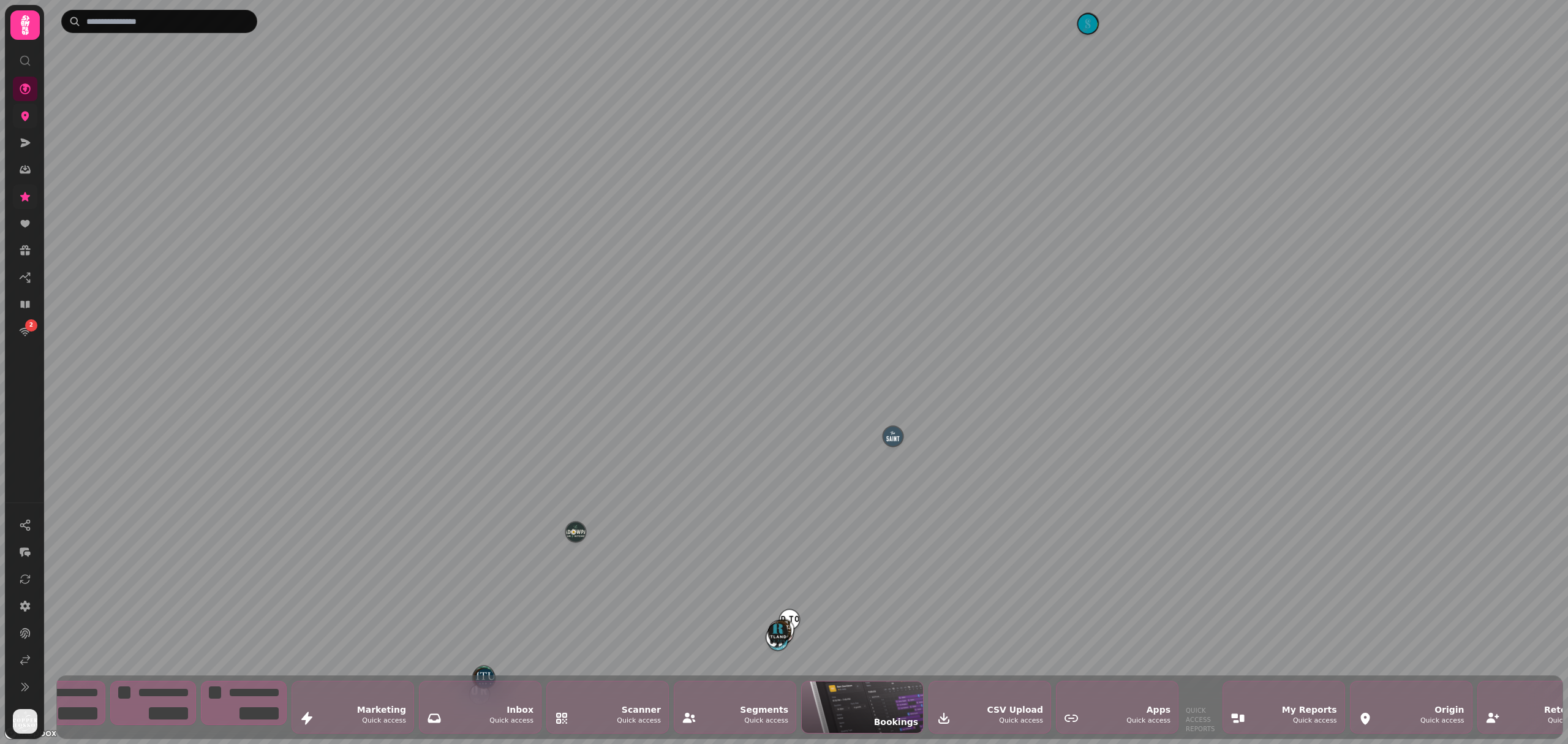
scroll to position [0, 1163]
click at [856, 698] on div "Bookings" at bounding box center [855, 707] width 121 height 52
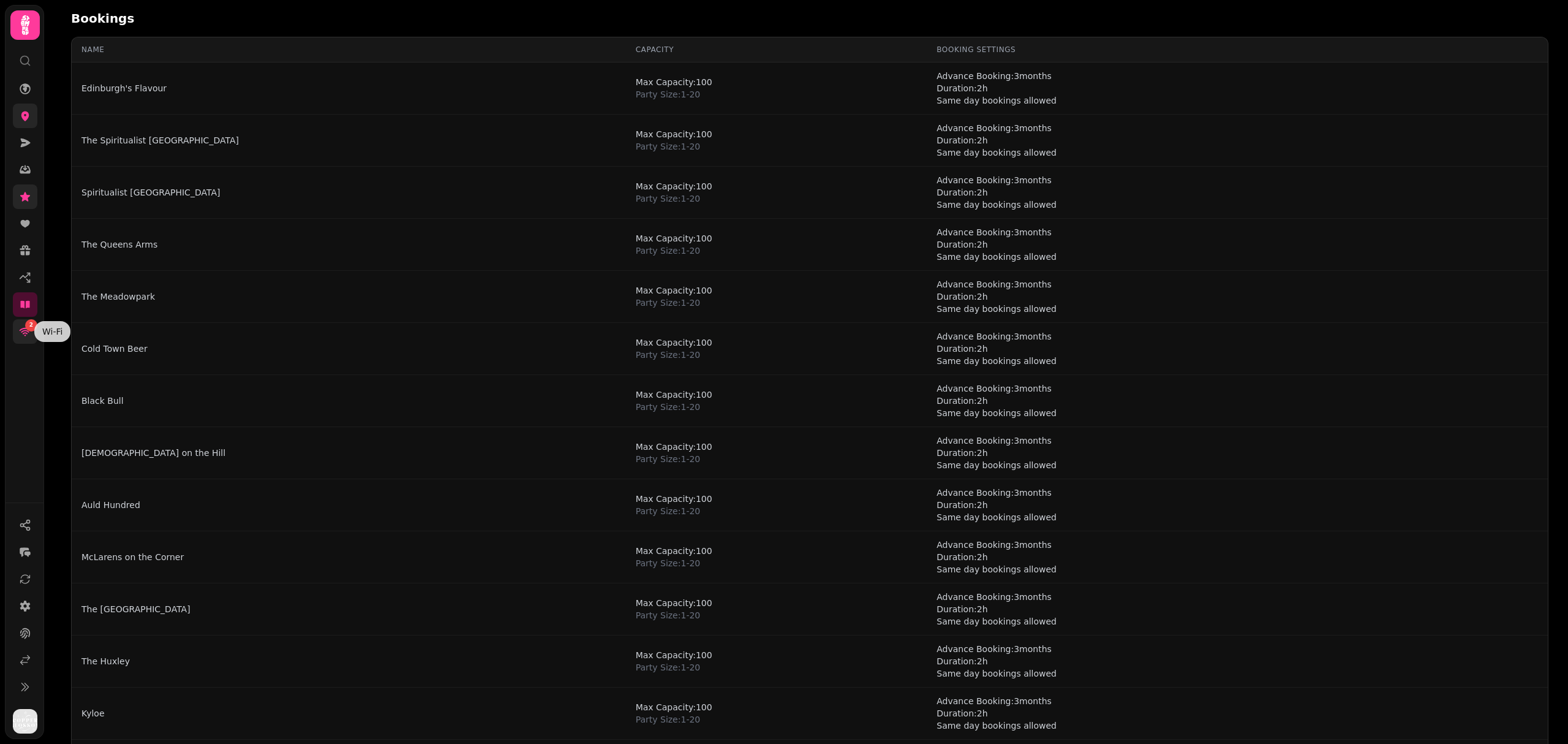
click at [28, 329] on div "2" at bounding box center [31, 325] width 12 height 12
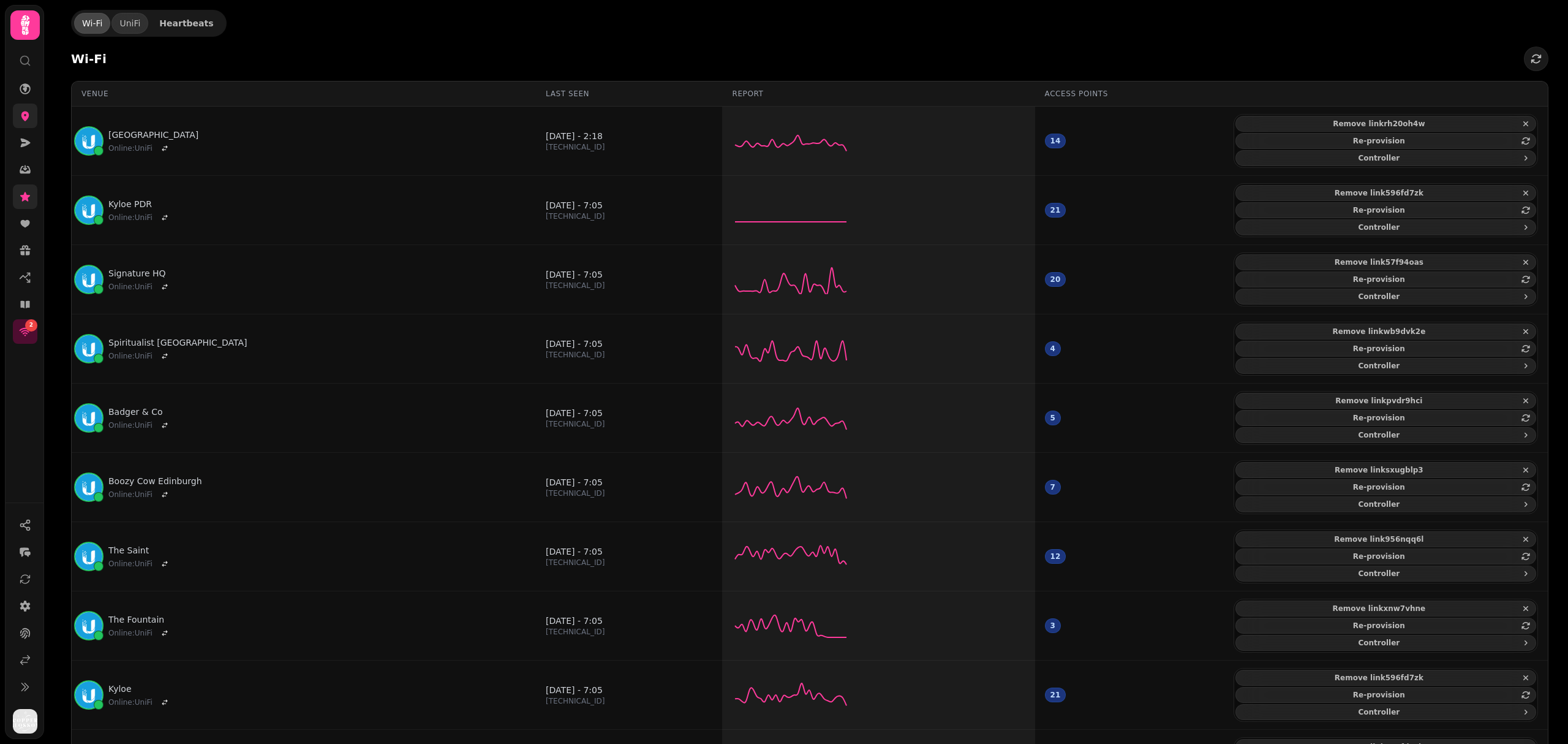
click at [859, 66] on div "Wi-Fi" at bounding box center [810, 58] width 1477 height 25
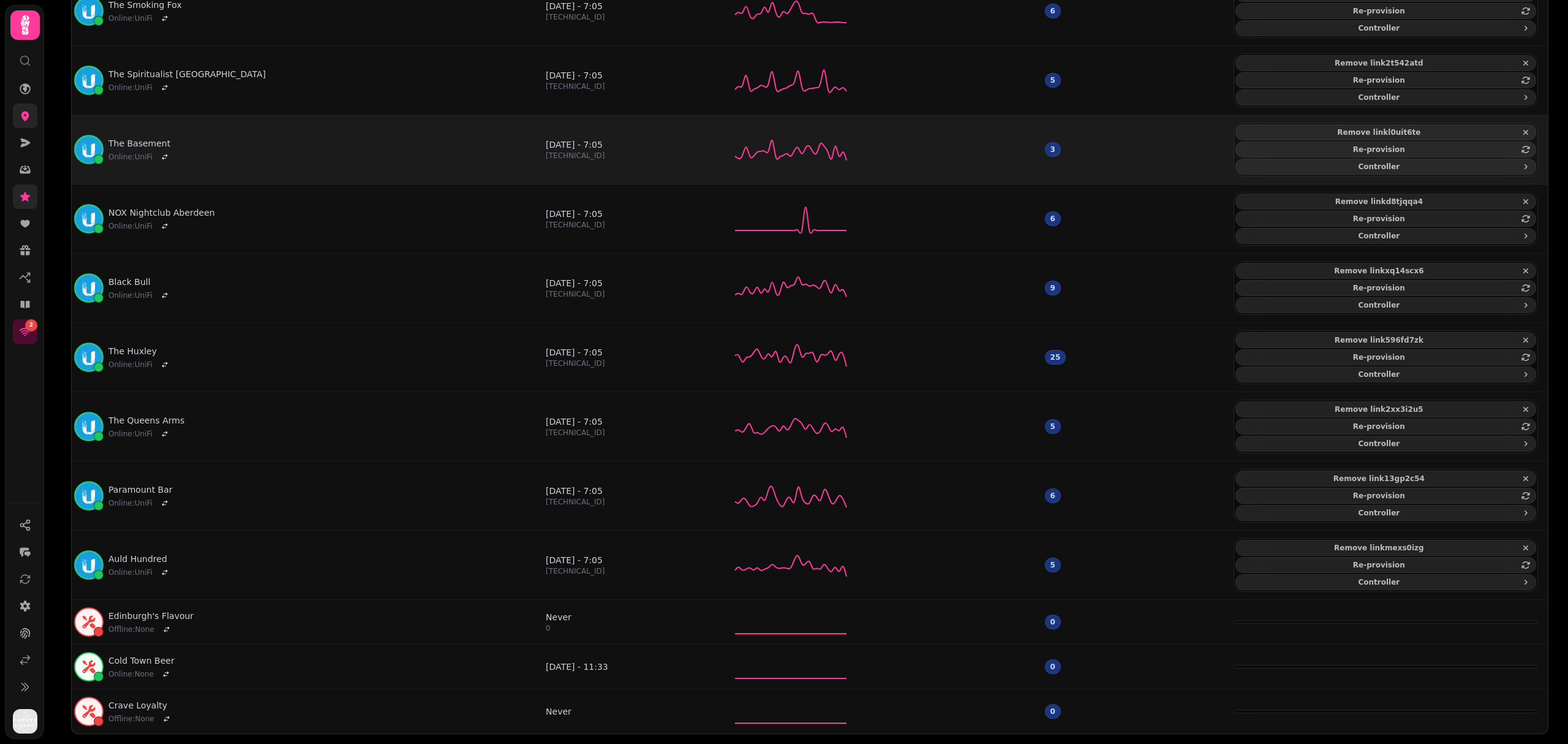
scroll to position [1356, 0]
